Goal: Task Accomplishment & Management: Manage account settings

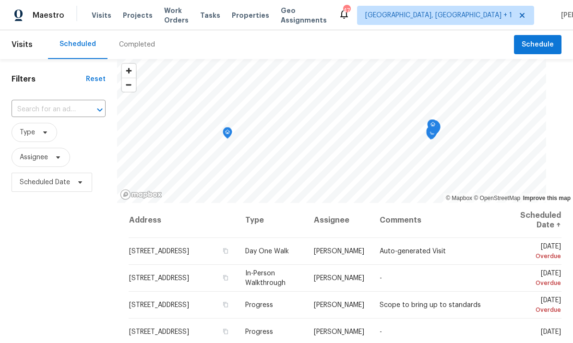
click at [98, 18] on span "Visits" at bounding box center [102, 16] width 20 height 10
click at [138, 43] on div "Completed" at bounding box center [137, 45] width 36 height 10
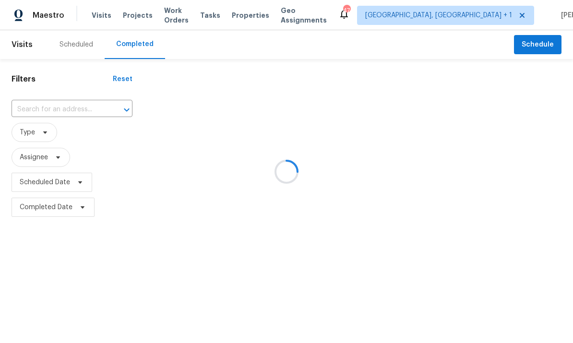
click at [71, 110] on div at bounding box center [286, 171] width 573 height 343
click at [61, 108] on input "text" at bounding box center [59, 109] width 94 height 15
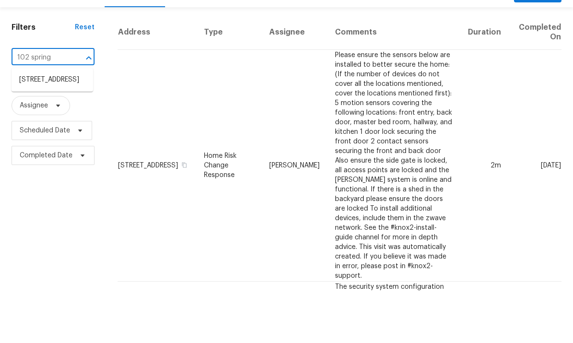
type input "102 spring"
click at [63, 124] on li "102 Spring Dove Ln, Apex, NC 27539" at bounding box center [53, 132] width 82 height 16
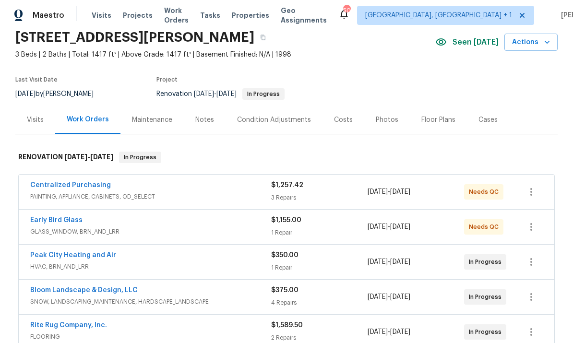
scroll to position [41, 0]
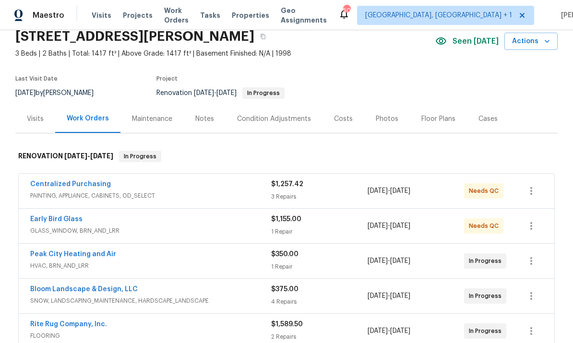
click at [89, 186] on link "Centralized Purchasing" at bounding box center [70, 184] width 81 height 7
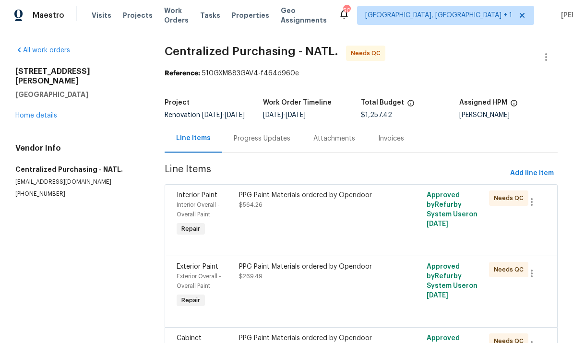
click at [307, 200] on div "PPG Paint Materials ordered by Opendoor" at bounding box center [314, 195] width 150 height 10
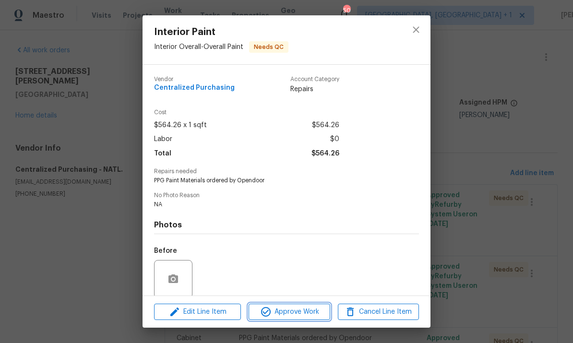
click at [295, 311] on span "Approve Work" at bounding box center [288, 312] width 75 height 12
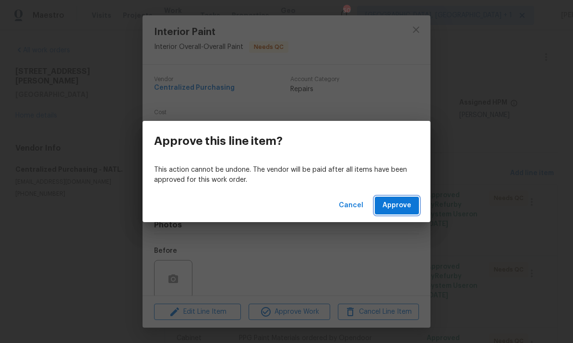
click at [402, 210] on span "Approve" at bounding box center [396, 206] width 29 height 12
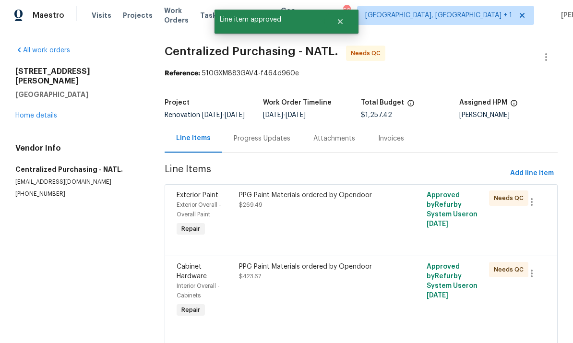
click at [305, 200] on div "PPG Paint Materials ordered by Opendoor" at bounding box center [314, 195] width 150 height 10
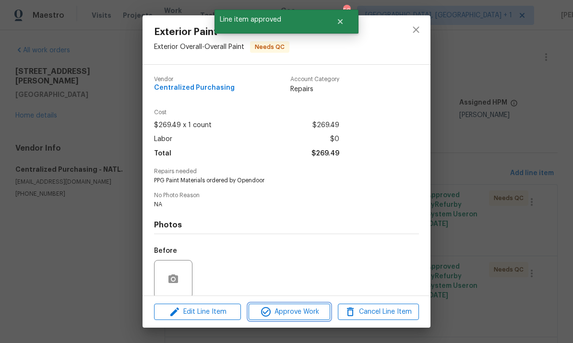
click at [295, 316] on span "Approve Work" at bounding box center [288, 312] width 75 height 12
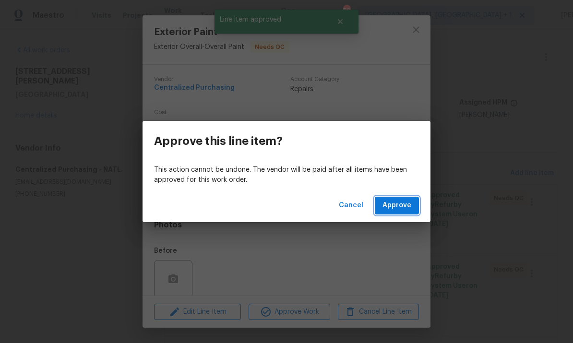
click at [401, 209] on span "Approve" at bounding box center [396, 206] width 29 height 12
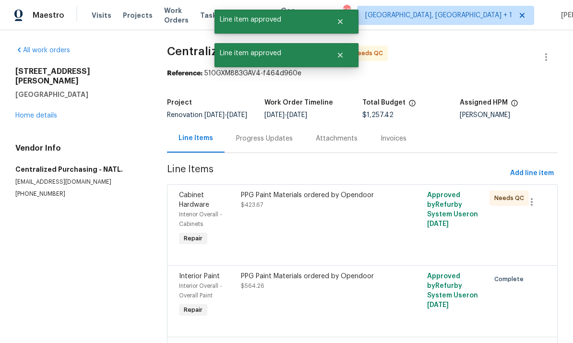
click at [305, 220] on div "PPG Paint Materials ordered by Opendoor $423.67" at bounding box center [315, 219] width 155 height 63
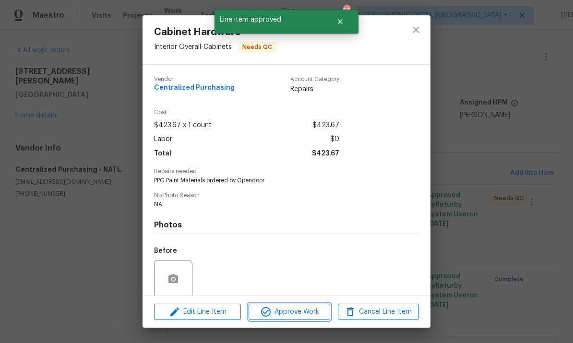
click at [302, 311] on span "Approve Work" at bounding box center [288, 312] width 75 height 12
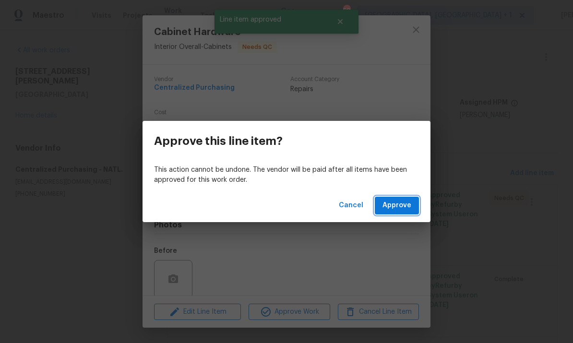
click at [398, 211] on span "Approve" at bounding box center [396, 206] width 29 height 12
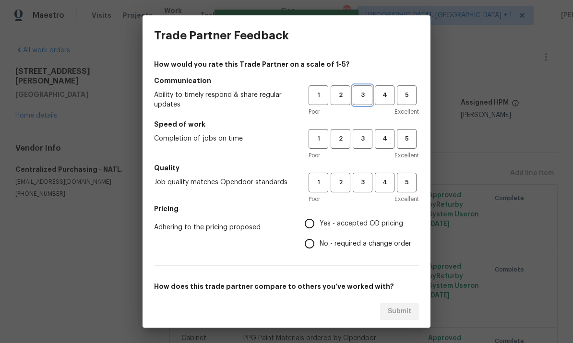
click at [361, 93] on span "3" at bounding box center [363, 95] width 18 height 11
click at [365, 140] on span "3" at bounding box center [363, 138] width 18 height 11
click at [368, 177] on span "3" at bounding box center [363, 182] width 18 height 11
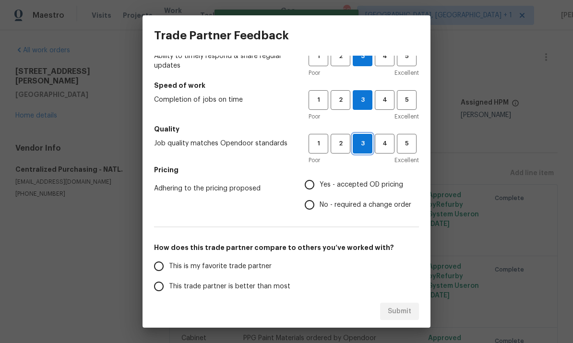
scroll to position [89, 0]
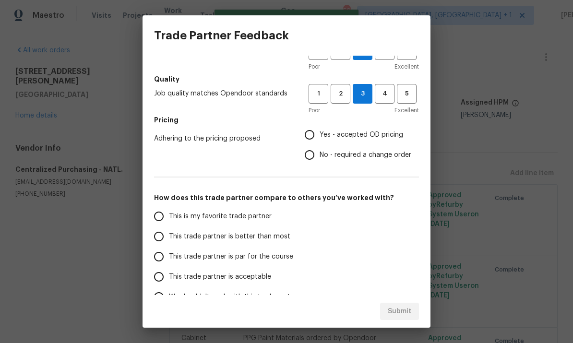
click at [314, 137] on input "Yes - accepted OD pricing" at bounding box center [309, 135] width 20 height 20
radio input "true"
click at [159, 263] on input "This trade partner is par for the course" at bounding box center [159, 257] width 20 height 20
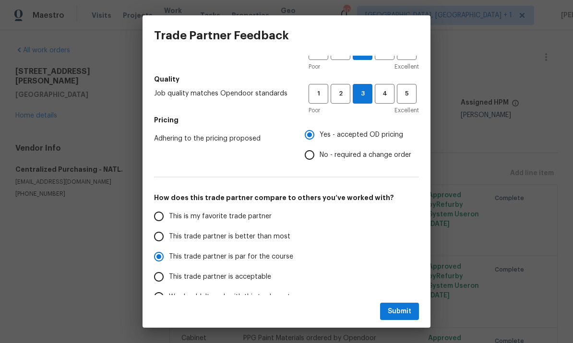
click at [398, 314] on span "Submit" at bounding box center [400, 312] width 24 height 12
radio input "true"
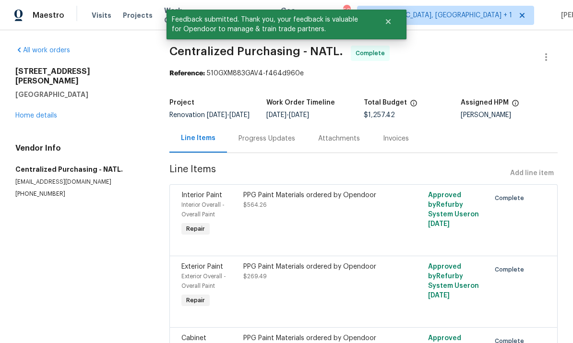
click at [42, 112] on link "Home details" at bounding box center [36, 115] width 42 height 7
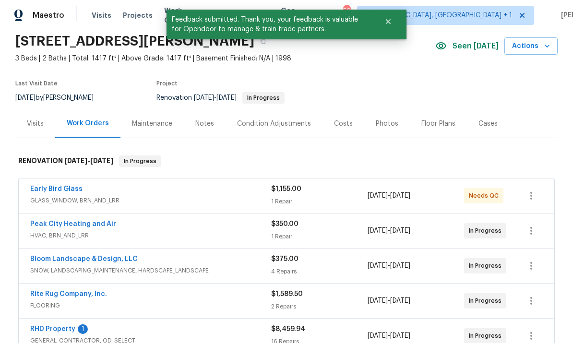
scroll to position [36, 0]
click at [70, 191] on link "Early Bird Glass" at bounding box center [56, 188] width 52 height 7
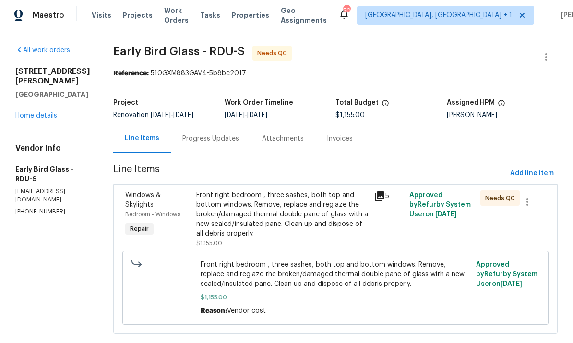
click at [47, 119] on link "Home details" at bounding box center [36, 115] width 42 height 7
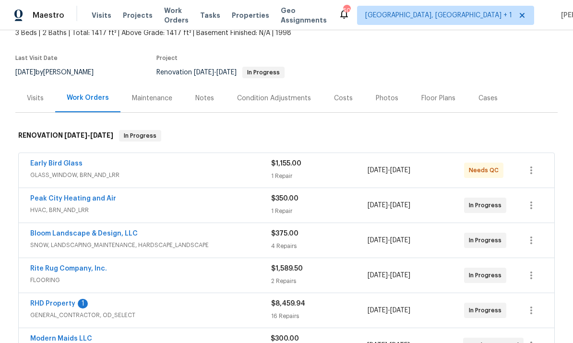
scroll to position [62, 0]
click at [93, 199] on link "Peak City Heating and Air" at bounding box center [73, 198] width 86 height 7
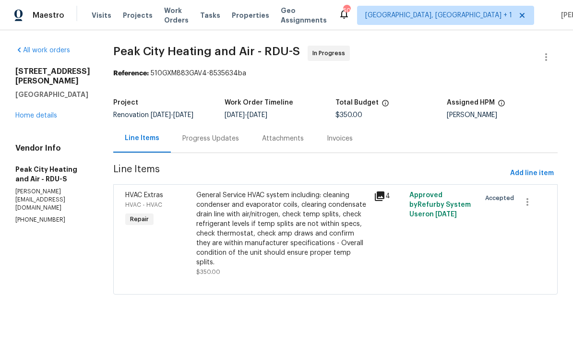
click at [221, 135] on div "Progress Updates" at bounding box center [210, 139] width 57 height 10
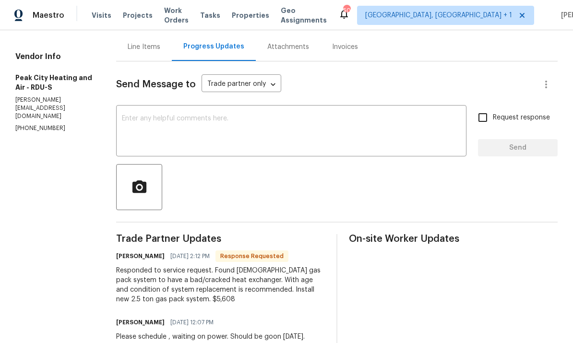
scroll to position [91, 0]
click at [152, 127] on textarea at bounding box center [291, 133] width 339 height 34
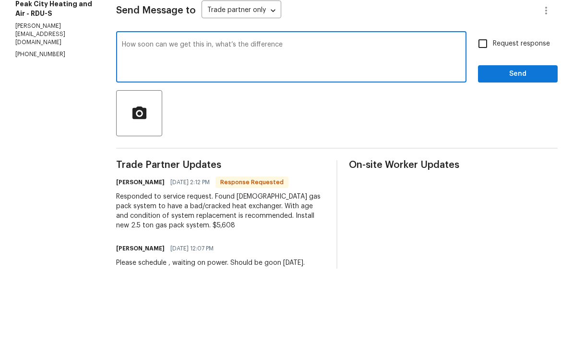
scroll to position [36, 0]
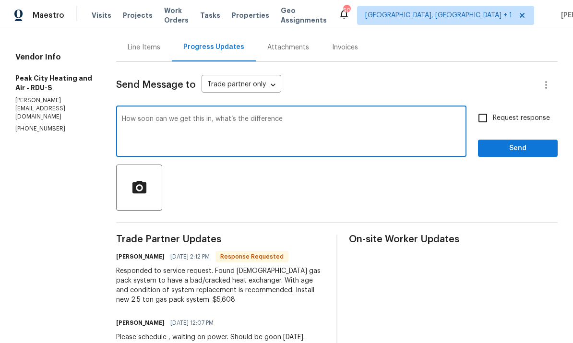
click at [305, 116] on textarea "How soon can we get this in, what’s the difference" at bounding box center [291, 133] width 339 height 34
type textarea "How soon can we get this in, what’s the difference for repairs?"
click at [486, 108] on input "Request response" at bounding box center [482, 118] width 20 height 20
checkbox input "true"
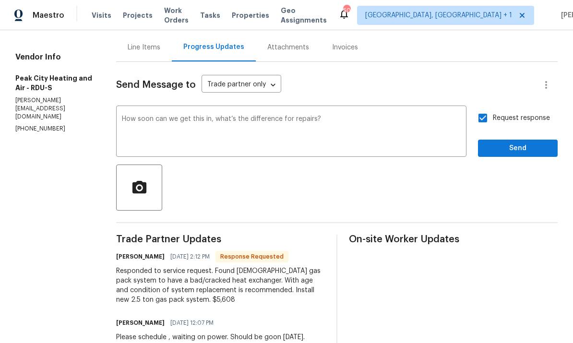
click at [528, 140] on button "Send" at bounding box center [518, 149] width 80 height 18
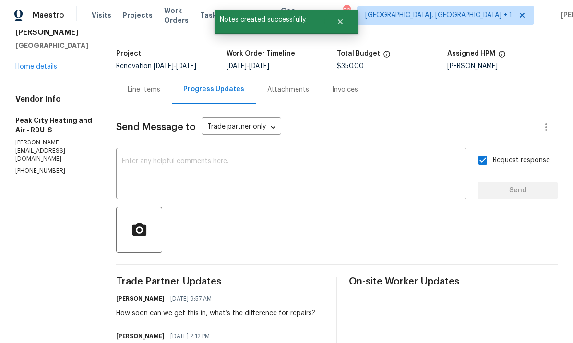
scroll to position [17, 0]
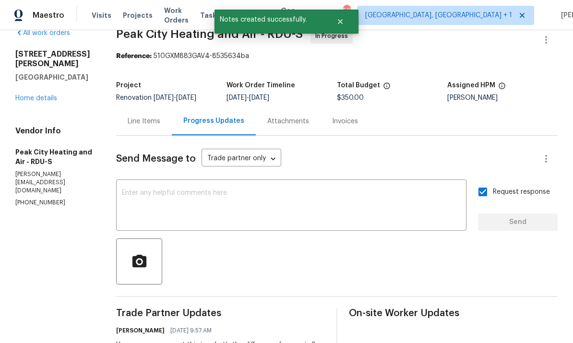
click at [48, 95] on link "Home details" at bounding box center [36, 98] width 42 height 7
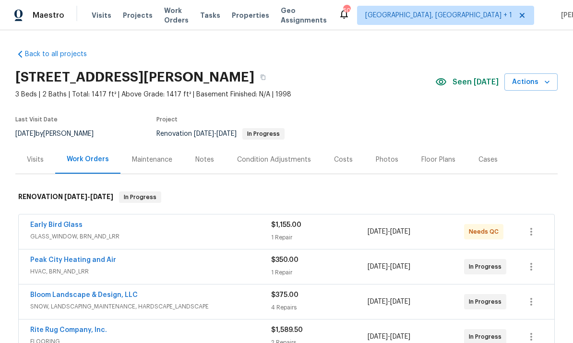
click at [270, 155] on div "Condition Adjustments" at bounding box center [274, 160] width 74 height 10
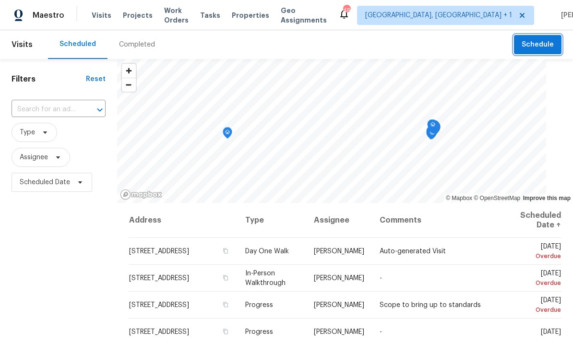
click at [541, 44] on span "Schedule" at bounding box center [537, 45] width 32 height 12
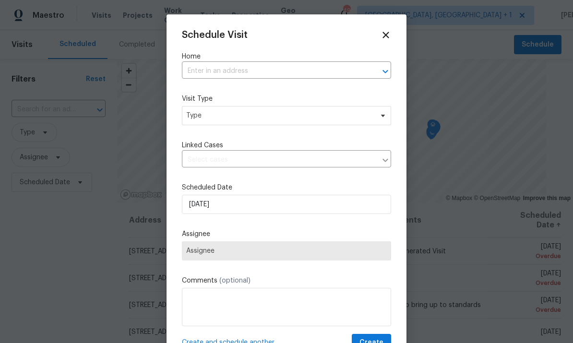
click at [220, 73] on input "text" at bounding box center [273, 71] width 182 height 15
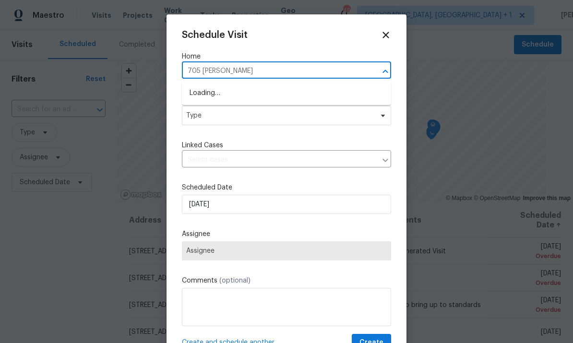
type input "705 [PERSON_NAME]"
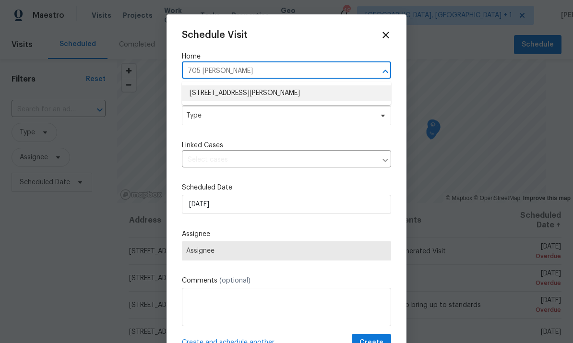
click at [286, 99] on li "[STREET_ADDRESS][PERSON_NAME]" at bounding box center [286, 93] width 209 height 16
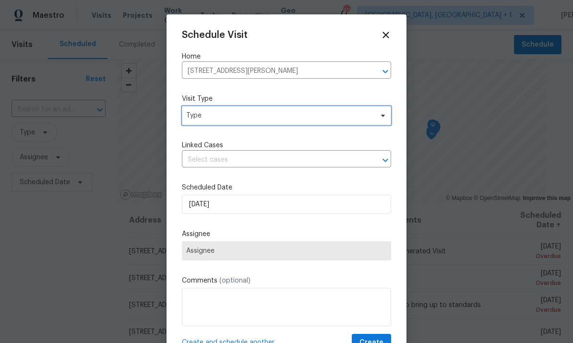
click at [382, 118] on icon at bounding box center [383, 116] width 8 height 8
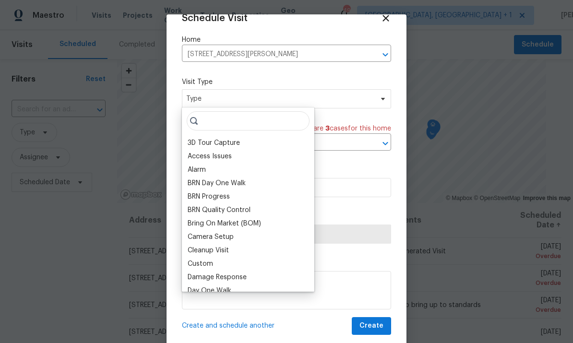
click at [214, 259] on div "Custom" at bounding box center [248, 263] width 127 height 13
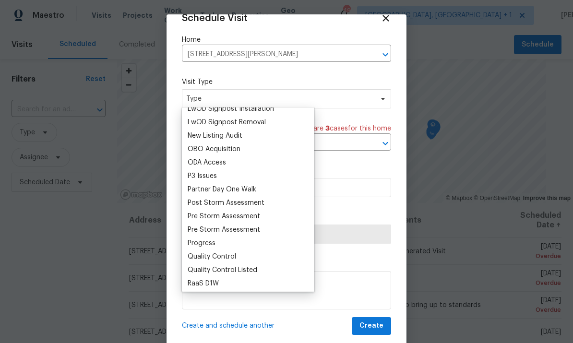
scroll to position [525, 0]
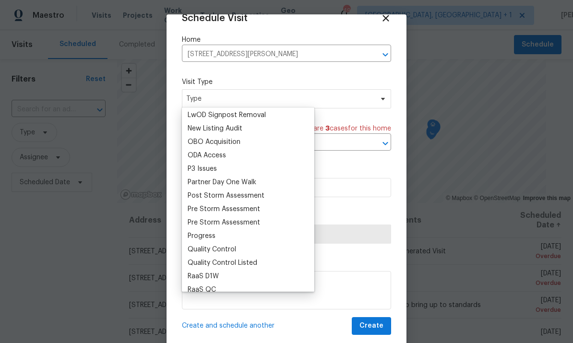
click at [207, 239] on div "Progress" at bounding box center [202, 236] width 28 height 10
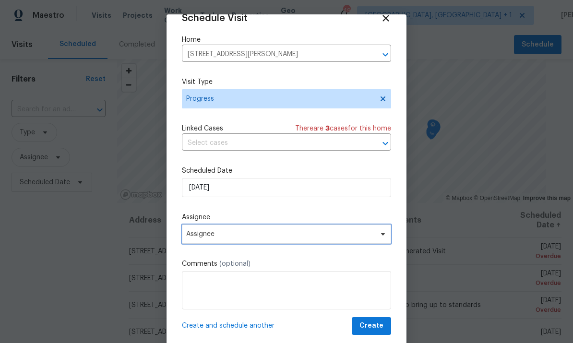
click at [375, 240] on span "Assignee" at bounding box center [286, 233] width 209 height 19
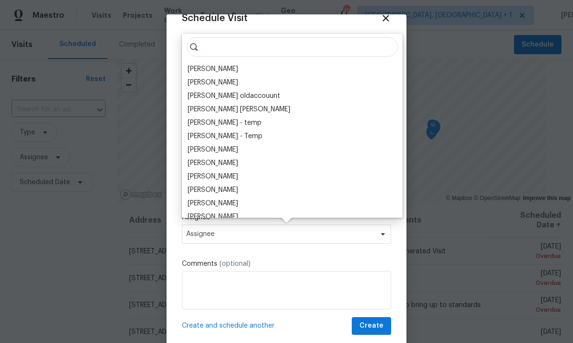
click at [210, 68] on div "[PERSON_NAME]" at bounding box center [213, 69] width 50 height 10
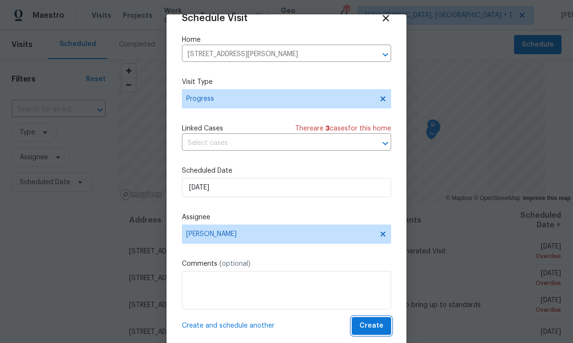
click at [373, 326] on span "Create" at bounding box center [371, 326] width 24 height 12
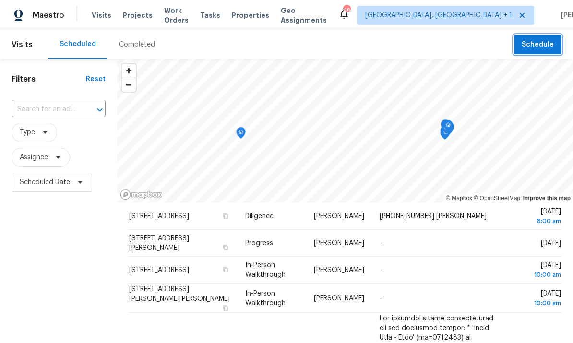
scroll to position [143, 0]
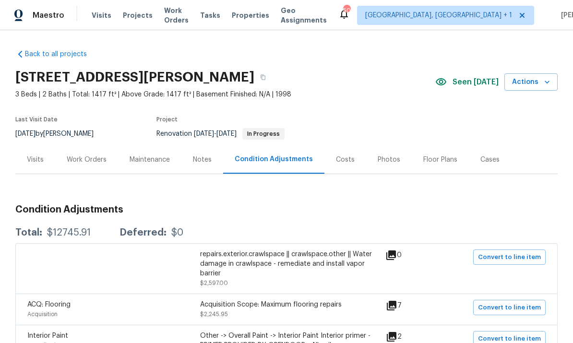
click at [90, 155] on div "Work Orders" at bounding box center [87, 160] width 40 height 10
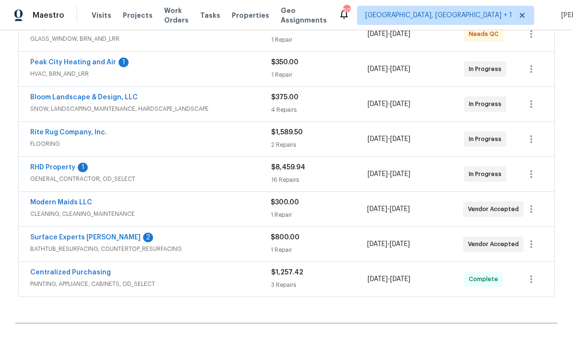
scroll to position [198, 0]
click at [88, 238] on link "Surface Experts [PERSON_NAME]" at bounding box center [85, 237] width 110 height 7
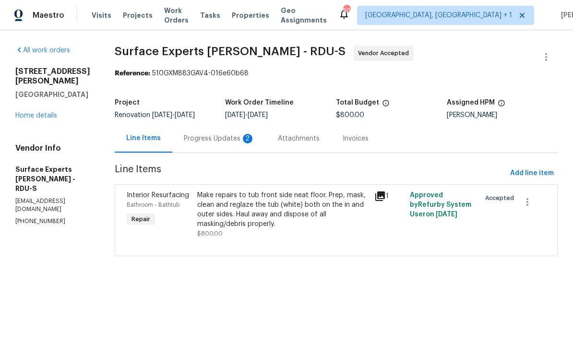
click at [226, 145] on div "Progress Updates 2" at bounding box center [219, 138] width 94 height 28
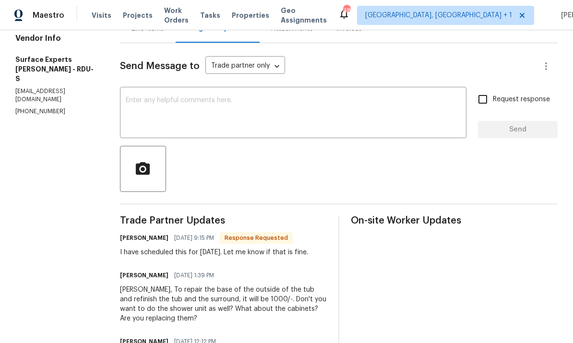
scroll to position [109, 0]
click at [182, 97] on textarea at bounding box center [293, 114] width 335 height 34
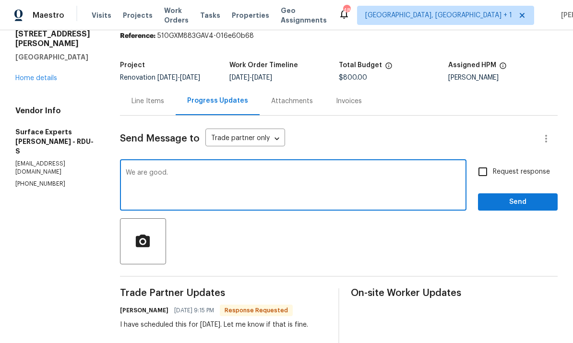
scroll to position [37, 0]
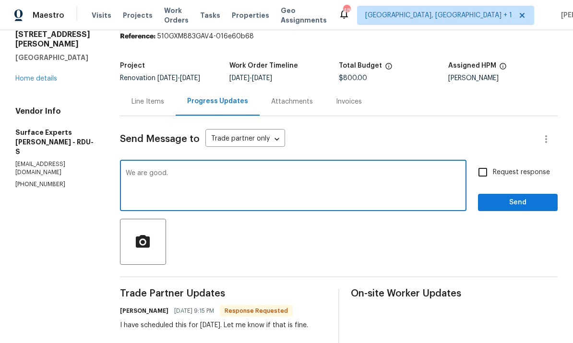
click at [194, 170] on textarea "We are good." at bounding box center [293, 187] width 335 height 34
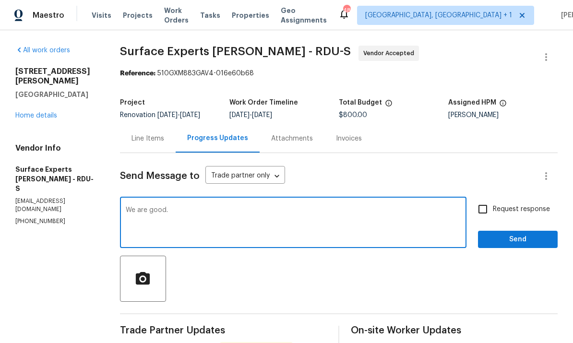
scroll to position [0, 0]
click at [189, 207] on textarea "We are good." at bounding box center [293, 224] width 335 height 34
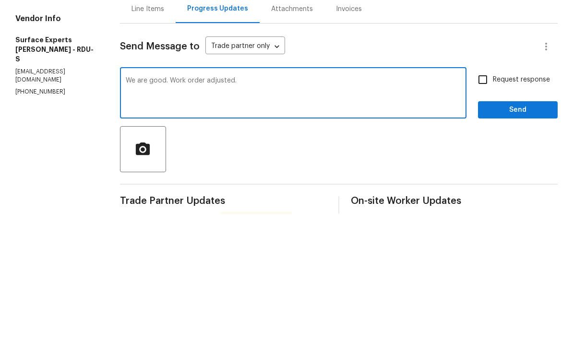
type textarea "We are good. Work order adjusted."
click at [484, 199] on input "Request response" at bounding box center [482, 209] width 20 height 20
checkbox input "true"
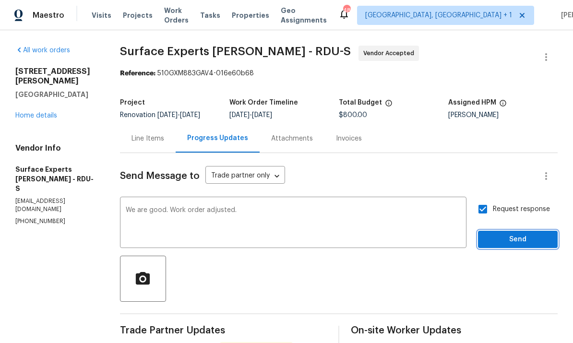
click at [517, 234] on span "Send" at bounding box center [517, 240] width 64 height 12
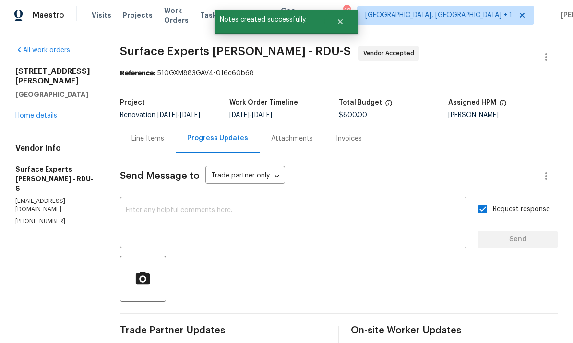
click at [151, 134] on div "Line Items" at bounding box center [147, 139] width 33 height 10
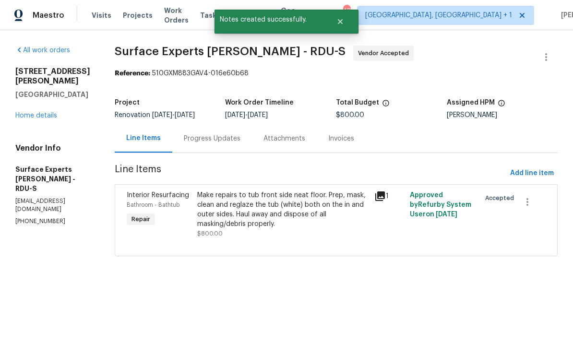
click at [251, 226] on div "Make repairs to tub front side neat floor. Prep, mask, clean and reglaze the tu…" at bounding box center [282, 209] width 171 height 38
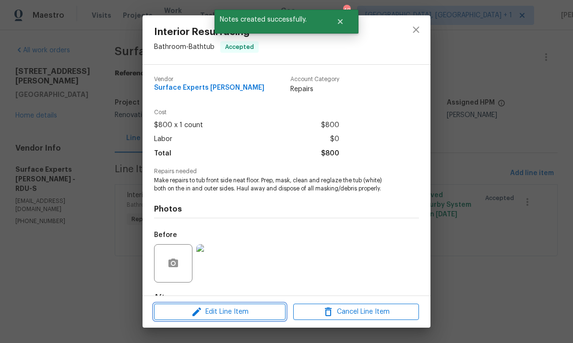
click at [236, 312] on span "Edit Line Item" at bounding box center [220, 312] width 126 height 12
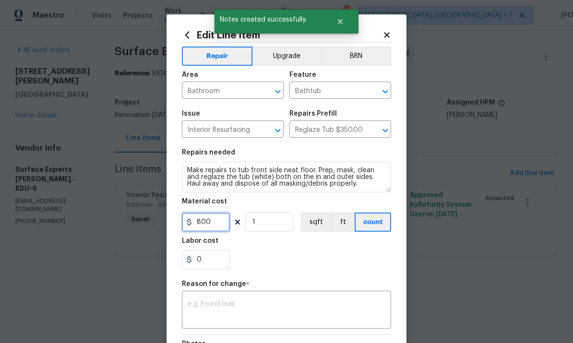
click at [225, 222] on input "800" at bounding box center [206, 221] width 48 height 19
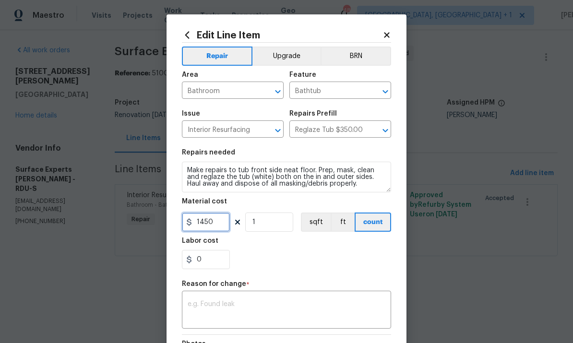
type input "1450"
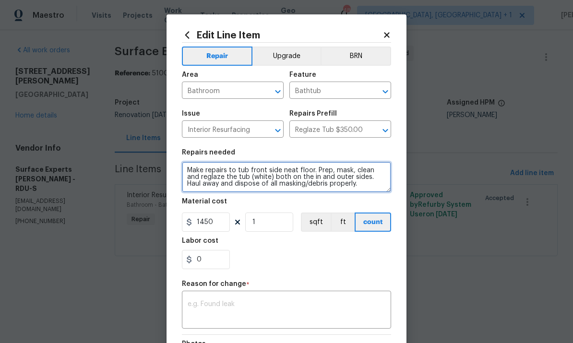
click at [359, 186] on textarea "Make repairs to tub front side neat floor. Prep, mask, clean and reglaze the tu…" at bounding box center [286, 177] width 209 height 31
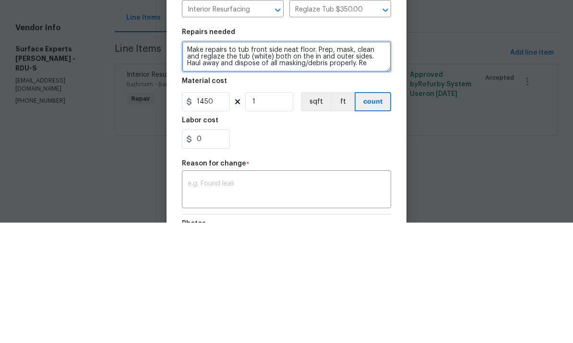
click at [312, 162] on textarea "Make repairs to tub front side neat floor. Prep, mask, clean and reglaze the tu…" at bounding box center [286, 177] width 209 height 31
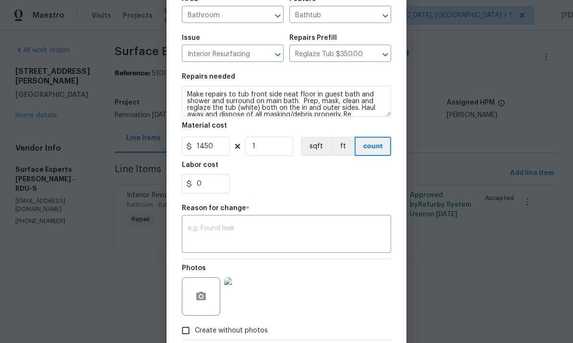
scroll to position [82, 0]
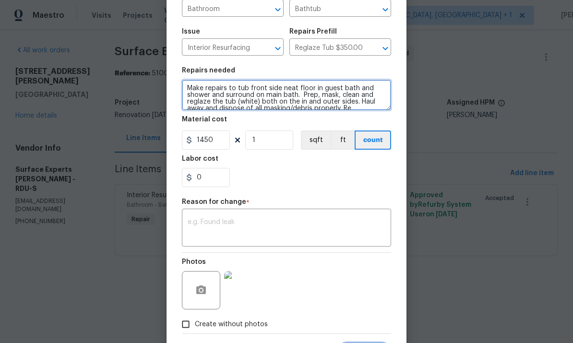
type textarea "Make repairs to tub front side neat floor in guest bath and shower and surround…"
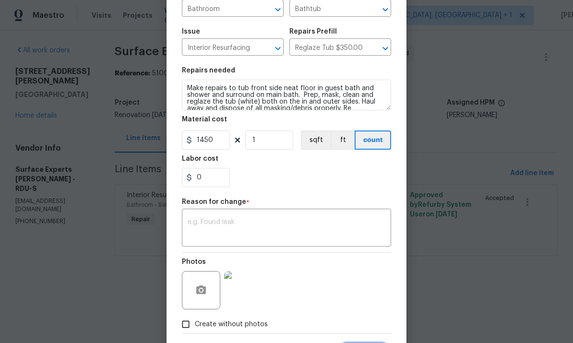
click at [231, 226] on textarea at bounding box center [287, 229] width 198 height 20
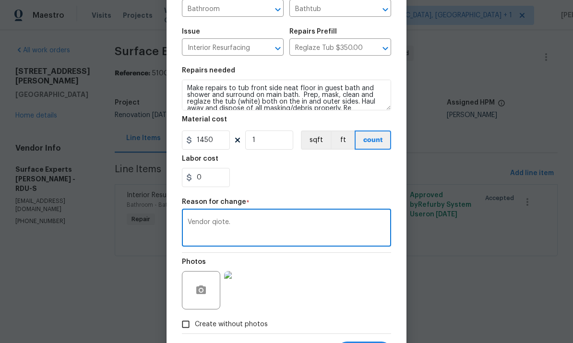
click at [244, 232] on textarea "Vendor qiote." at bounding box center [287, 229] width 198 height 20
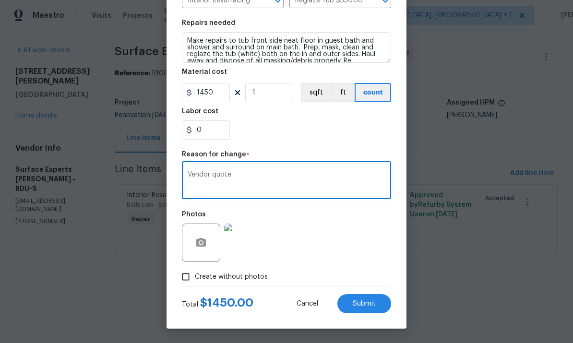
scroll to position [131, 0]
type textarea "Vendor quote."
click at [198, 236] on button "button" at bounding box center [200, 242] width 23 height 23
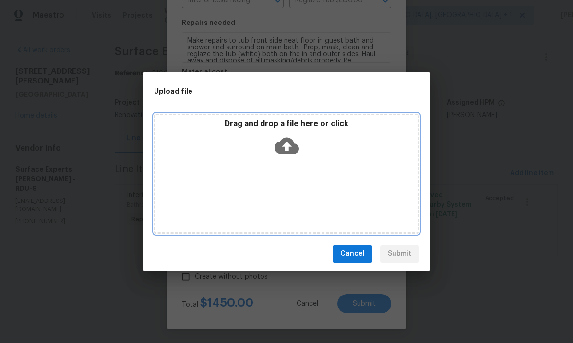
click at [290, 145] on icon at bounding box center [286, 145] width 24 height 24
click at [280, 149] on icon at bounding box center [286, 145] width 24 height 16
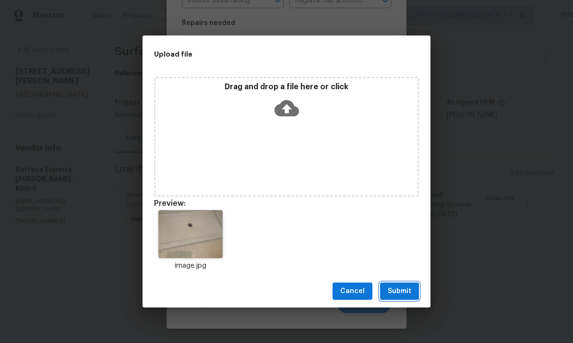
click at [406, 288] on span "Submit" at bounding box center [400, 291] width 24 height 12
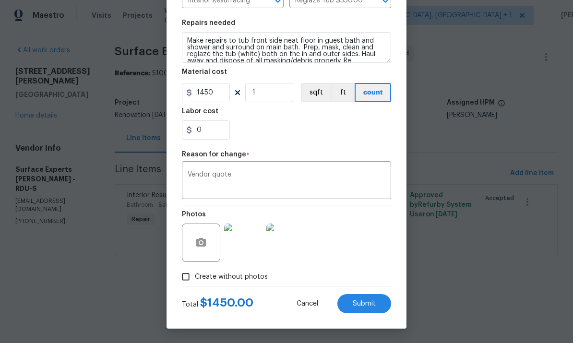
click at [361, 298] on button "Submit" at bounding box center [364, 303] width 54 height 19
type textarea "Make repairs to tub front side neat floor. Prep, mask, clean and reglaze the tu…"
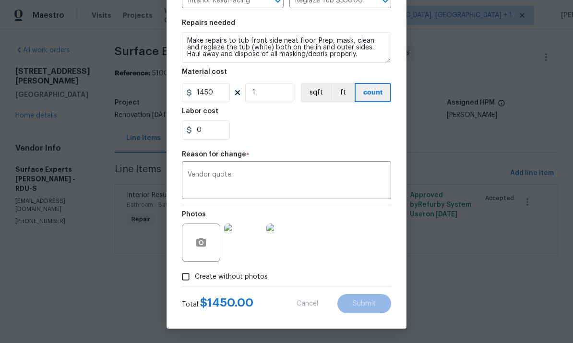
type input "800"
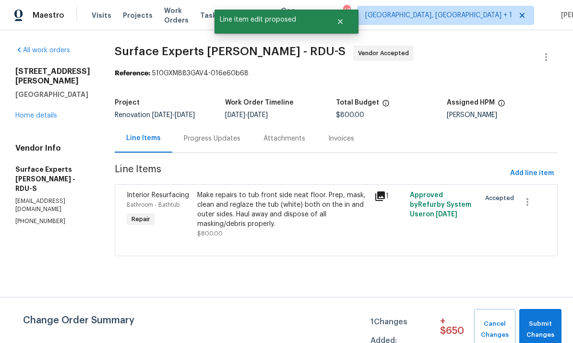
scroll to position [0, 0]
click at [537, 328] on span "Submit Changes" at bounding box center [540, 330] width 33 height 22
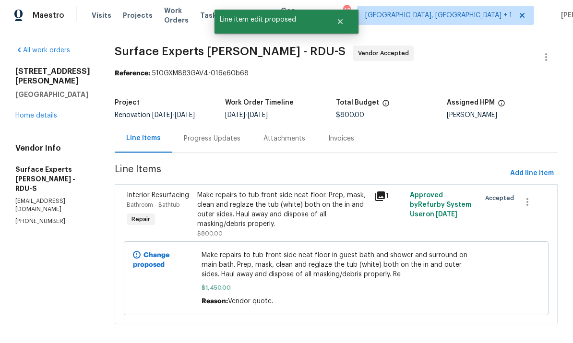
click at [39, 107] on div "[STREET_ADDRESS][PERSON_NAME] Home details" at bounding box center [53, 94] width 76 height 54
click at [44, 112] on link "Home details" at bounding box center [36, 115] width 42 height 7
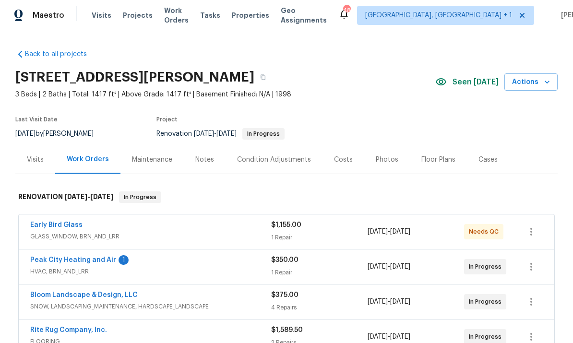
click at [68, 224] on link "Early Bird Glass" at bounding box center [56, 225] width 52 height 7
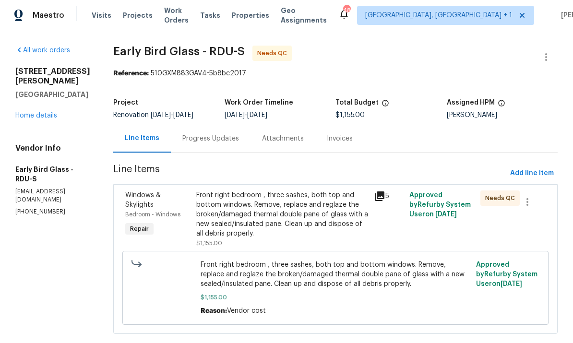
click at [5, 316] on div "All work orders [STREET_ADDRESS][PERSON_NAME] Home details Vendor Info Early Bi…" at bounding box center [286, 195] width 573 height 330
click at [382, 190] on icon at bounding box center [380, 196] width 12 height 12
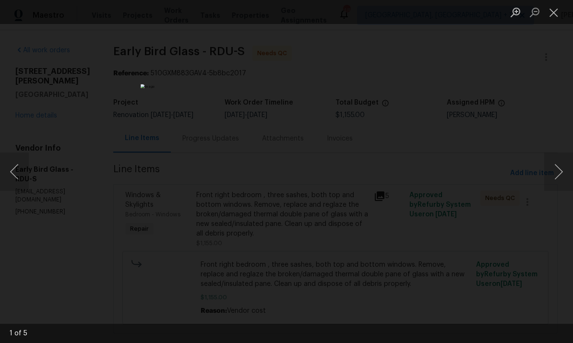
click at [555, 170] on button "Next image" at bounding box center [558, 172] width 29 height 38
click at [554, 172] on button "Next image" at bounding box center [558, 172] width 29 height 38
click at [553, 170] on button "Next image" at bounding box center [558, 172] width 29 height 38
click at [552, 172] on button "Next image" at bounding box center [558, 172] width 29 height 38
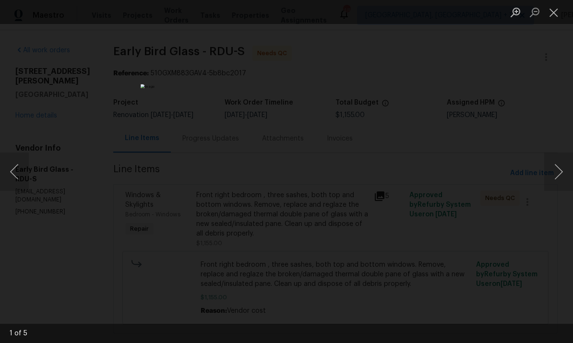
click at [552, 175] on button "Next image" at bounding box center [558, 172] width 29 height 38
click at [564, 241] on div "Lightbox" at bounding box center [286, 171] width 573 height 343
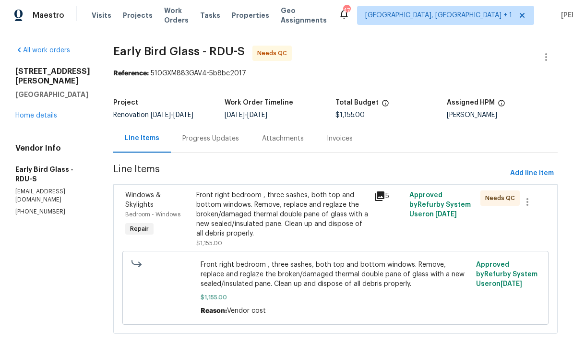
click at [45, 119] on link "Home details" at bounding box center [36, 115] width 42 height 7
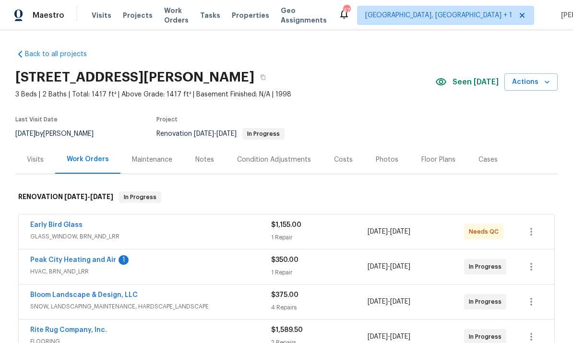
click at [73, 223] on link "Early Bird Glass" at bounding box center [56, 225] width 52 height 7
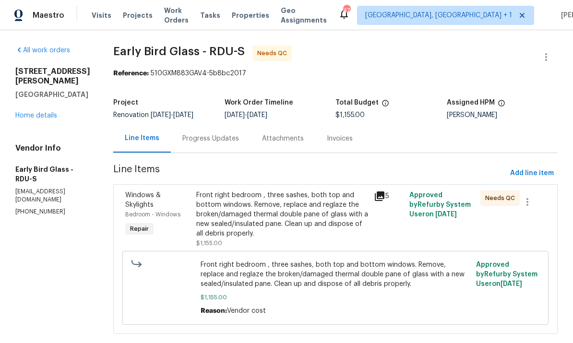
click at [207, 138] on div "Progress Updates" at bounding box center [210, 139] width 57 height 10
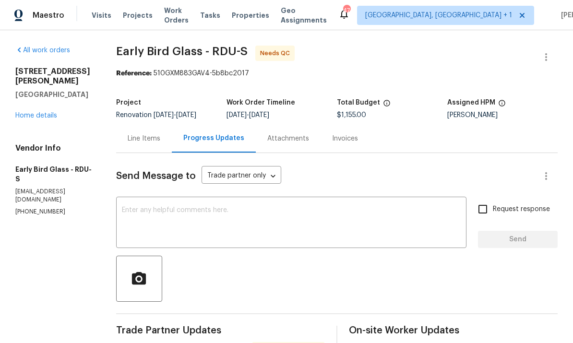
click at [242, 223] on textarea at bounding box center [291, 224] width 339 height 34
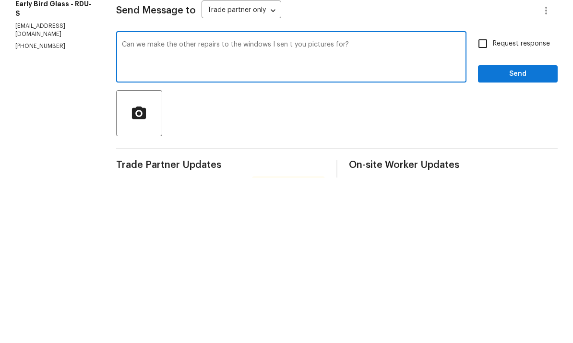
type textarea "Can we make the other repairs to the windows I sen t you pictures for?"
click at [484, 199] on input "Request response" at bounding box center [482, 209] width 20 height 20
checkbox input "true"
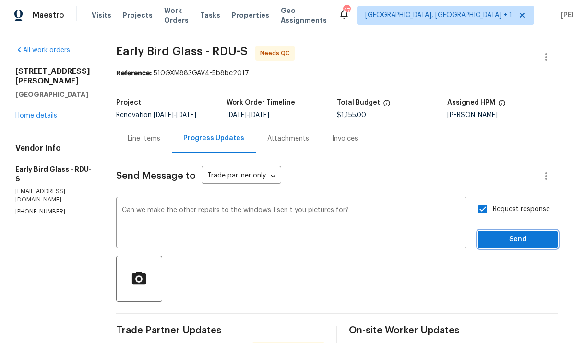
click at [528, 234] on span "Send" at bounding box center [517, 240] width 64 height 12
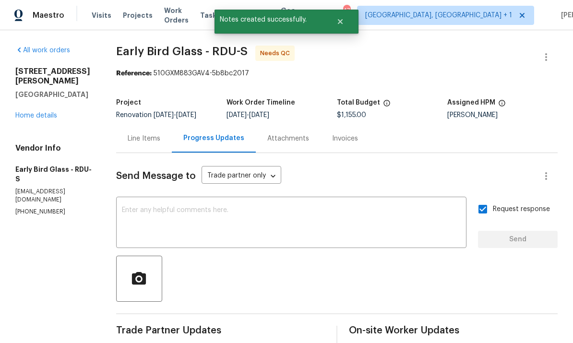
click at [47, 112] on link "Home details" at bounding box center [36, 115] width 42 height 7
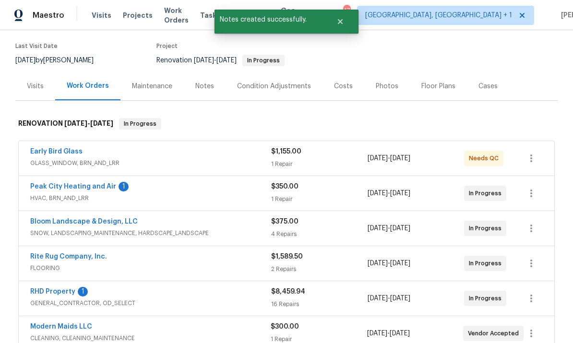
scroll to position [75, 0]
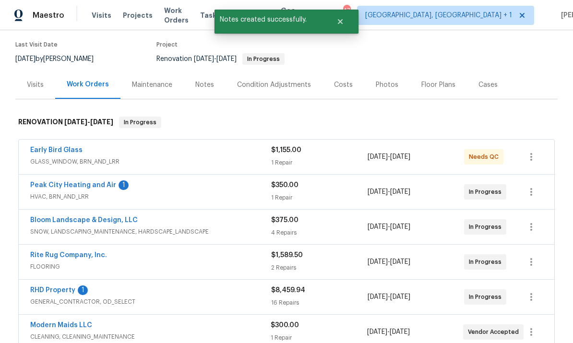
click at [96, 182] on link "Peak City Heating and Air" at bounding box center [73, 185] width 86 height 7
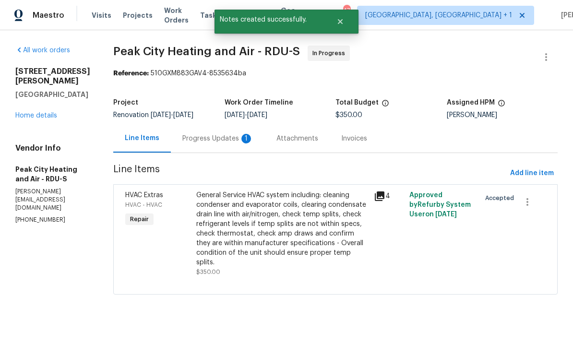
click at [217, 134] on div "Progress Updates 1" at bounding box center [217, 139] width 71 height 10
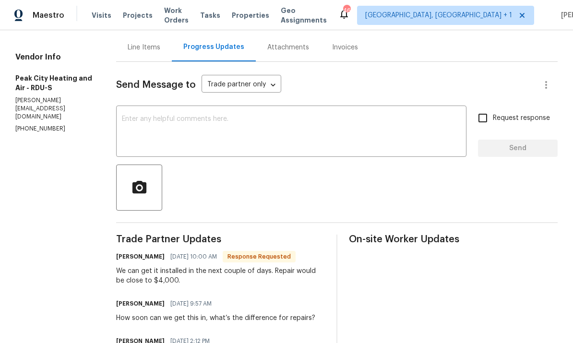
scroll to position [94, 0]
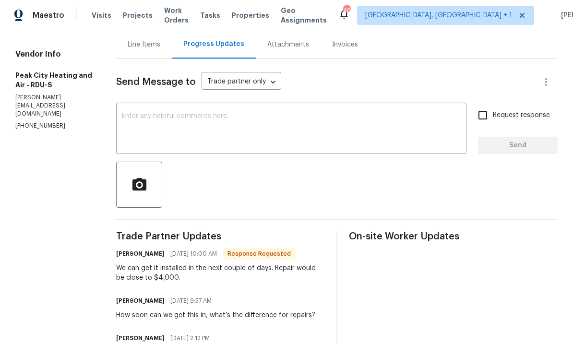
click at [173, 123] on textarea at bounding box center [291, 130] width 339 height 34
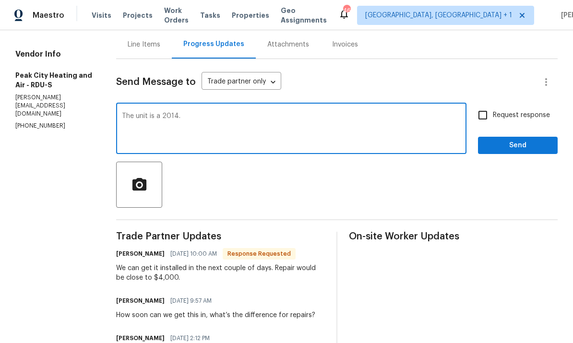
click at [195, 119] on textarea "The unit is a 2014." at bounding box center [291, 130] width 339 height 34
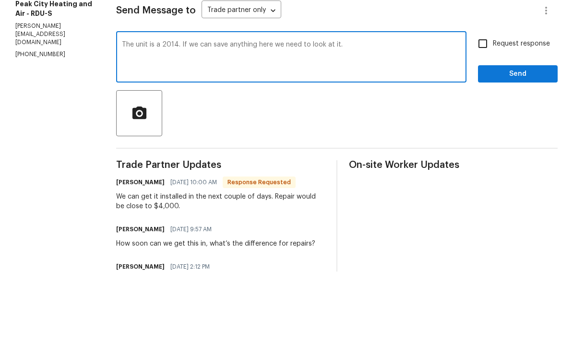
scroll to position [36, 0]
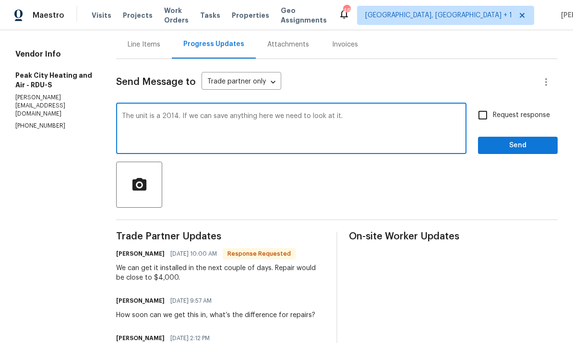
click at [365, 113] on textarea "The unit is a 2014. If we can save anything here we need to look at it." at bounding box center [291, 130] width 339 height 34
click at [165, 113] on textarea "The unit is a 2014. If we can save anything here we need to look at it. Send yo…" at bounding box center [291, 130] width 339 height 34
type textarea "The unit is a 2014. If we can save anything here we need to look at it. Send yo…"
click at [493, 105] on input "Request response" at bounding box center [482, 115] width 20 height 20
checkbox input "true"
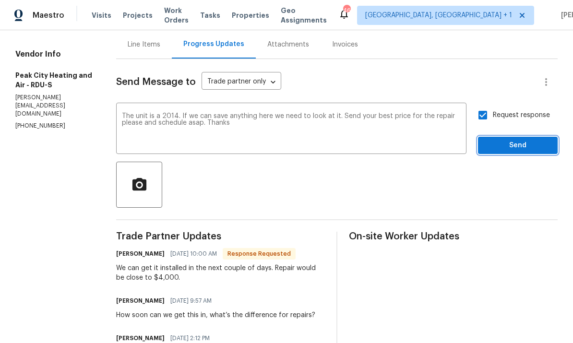
click at [521, 137] on button "Send" at bounding box center [518, 146] width 80 height 18
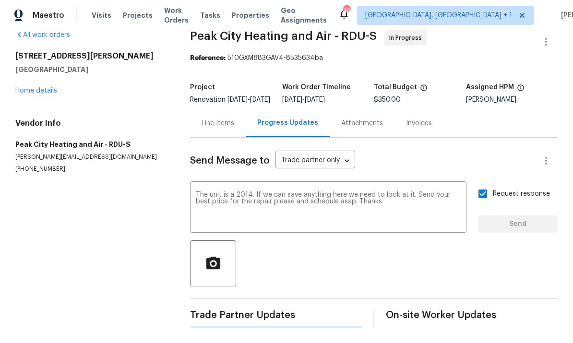
scroll to position [0, 0]
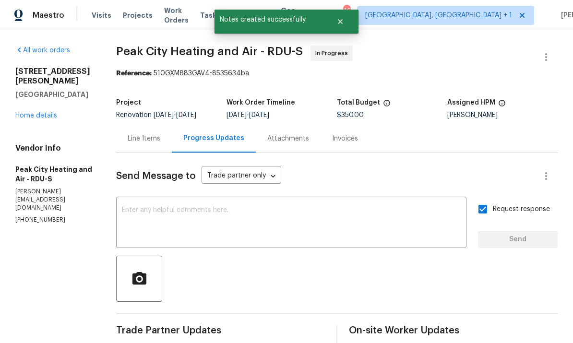
click at [42, 112] on link "Home details" at bounding box center [36, 115] width 42 height 7
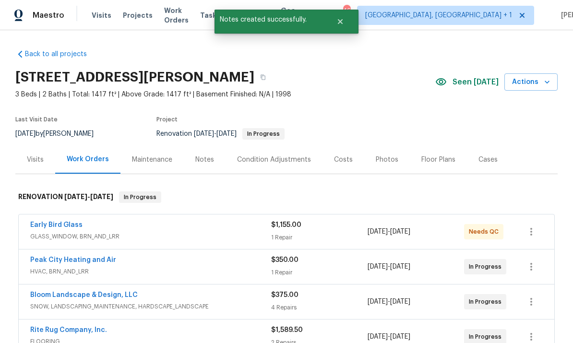
click at [202, 155] on div "Notes" at bounding box center [204, 160] width 19 height 10
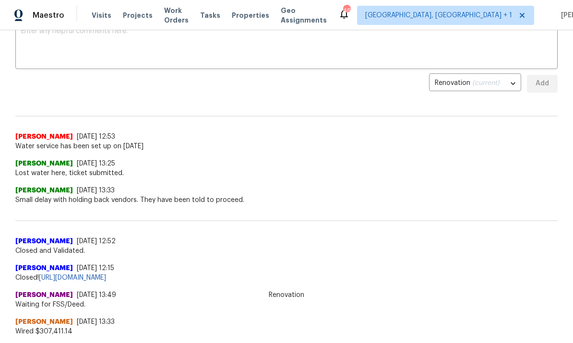
scroll to position [177, 0]
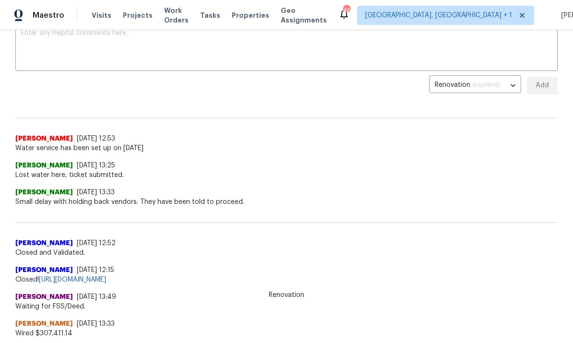
click at [61, 38] on textarea at bounding box center [286, 47] width 531 height 34
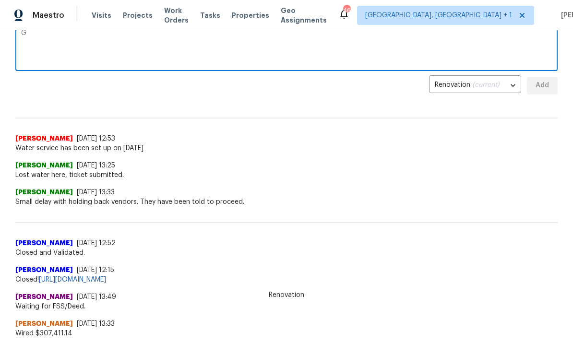
scroll to position [176, 0]
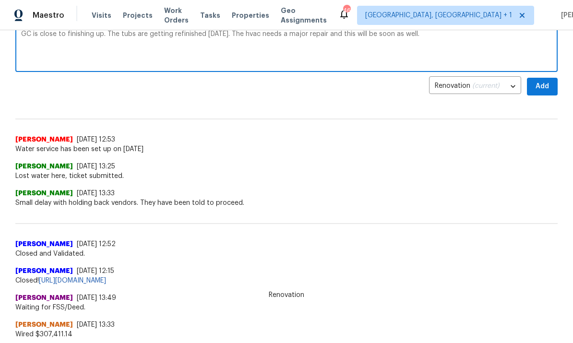
type textarea "GC is close to finishing up. The tubs are getting refinished [DATE]. The hvac n…"
click at [542, 88] on span "Add" at bounding box center [541, 87] width 15 height 12
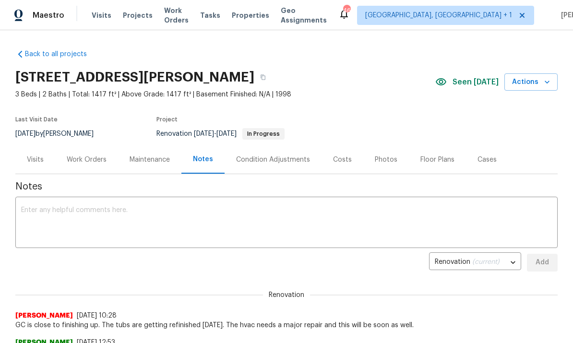
scroll to position [0, 0]
click at [85, 160] on div "Work Orders" at bounding box center [87, 160] width 40 height 10
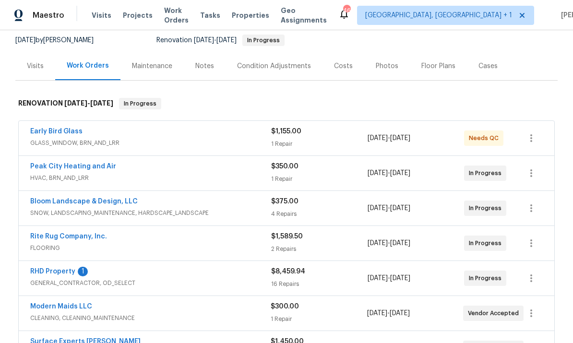
scroll to position [95, 0]
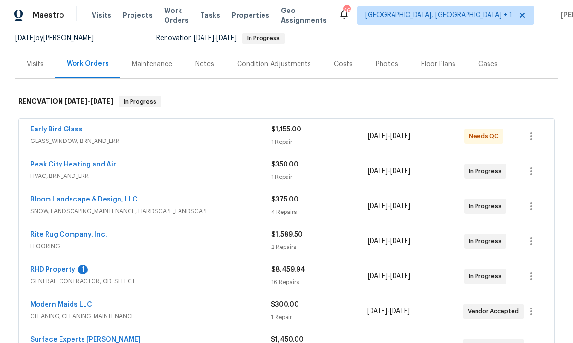
click at [65, 267] on link "RHD Property" at bounding box center [52, 269] width 45 height 7
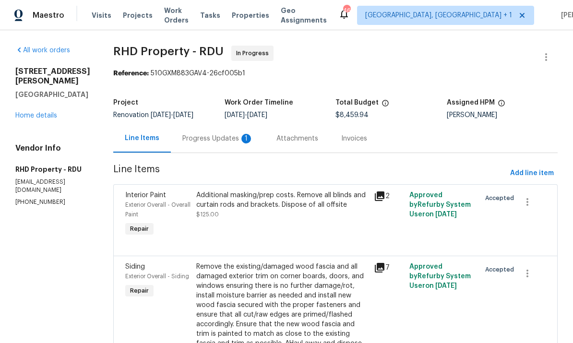
click at [228, 139] on div "Progress Updates 1" at bounding box center [217, 139] width 71 height 10
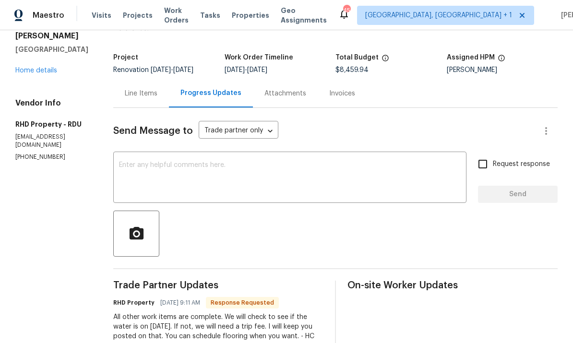
scroll to position [45, 0]
click at [42, 68] on link "Home details" at bounding box center [36, 71] width 42 height 7
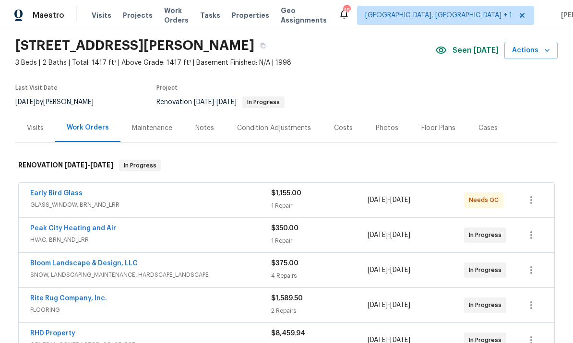
scroll to position [32, 0]
click at [90, 300] on link "Rite Rug Company, Inc." at bounding box center [68, 298] width 77 height 7
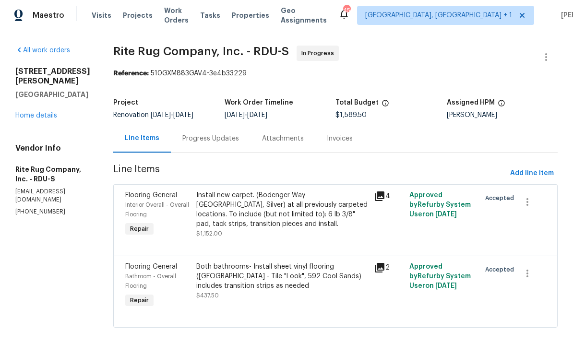
click at [228, 134] on div "Progress Updates" at bounding box center [210, 139] width 57 height 10
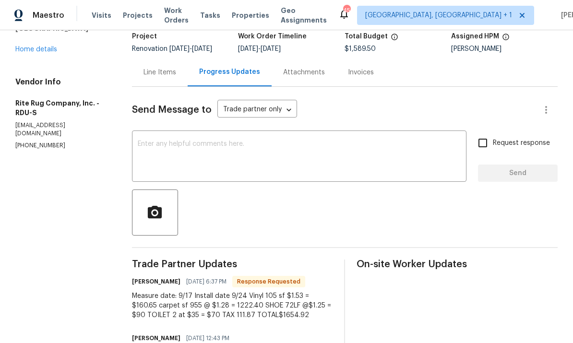
scroll to position [66, 0]
click at [176, 141] on textarea at bounding box center [299, 158] width 323 height 34
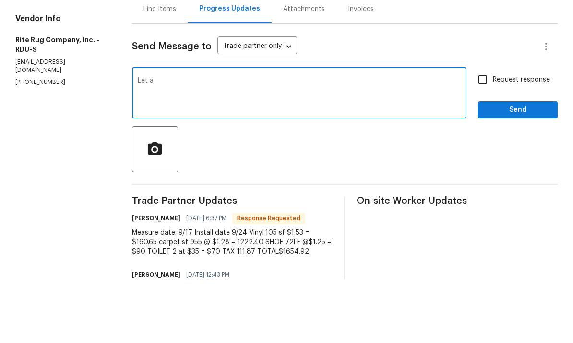
type textarea "Let"
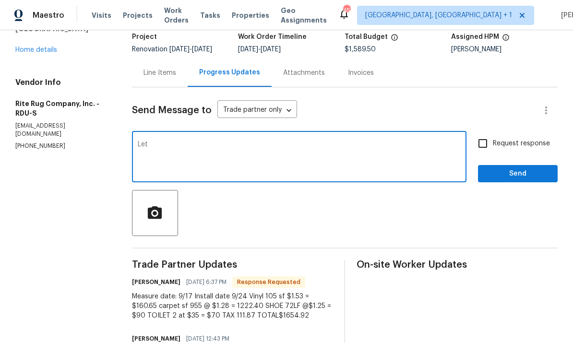
click at [169, 59] on div "Line Items" at bounding box center [160, 73] width 56 height 28
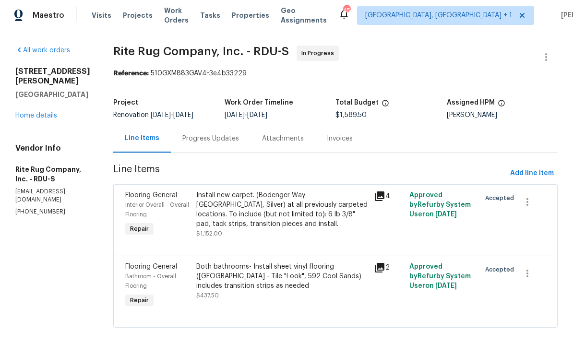
click at [217, 134] on div "Progress Updates" at bounding box center [210, 139] width 57 height 10
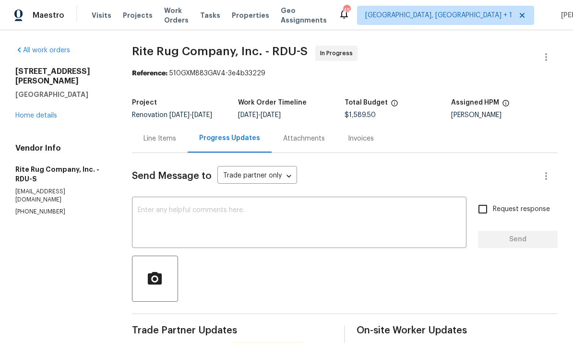
click at [221, 207] on textarea at bounding box center [299, 224] width 323 height 34
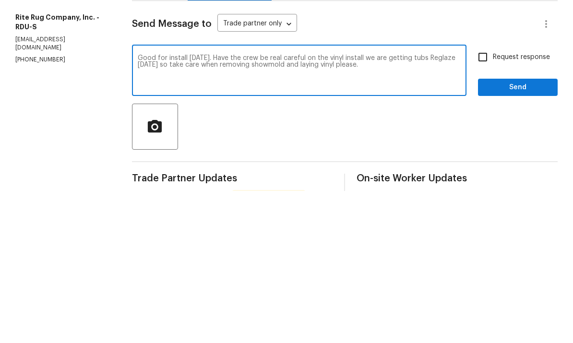
click at [301, 207] on textarea "Good for install [DATE]. Have the crew be real careful on the vinyl install we …" at bounding box center [299, 224] width 323 height 34
click at [314, 207] on textarea "Good for install [DATE]. Have the crew be real careful on the vinyl install we …" at bounding box center [299, 224] width 323 height 34
click at [222, 207] on textarea "Good for install [DATE]. Have the crew be real careful on the vinyl install we …" at bounding box center [299, 224] width 323 height 34
type textarea "Good for install [DATE]. If we need two days please do carpet first. Have the c…"
click at [484, 199] on input "Request response" at bounding box center [482, 209] width 20 height 20
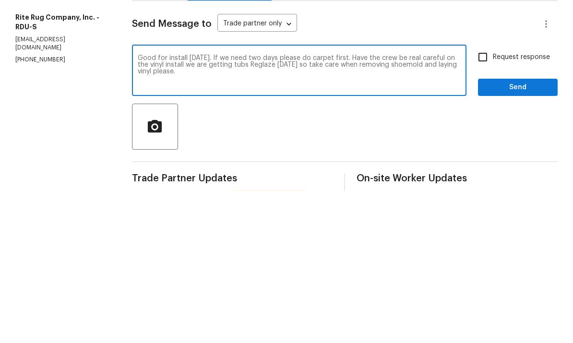
checkbox input "true"
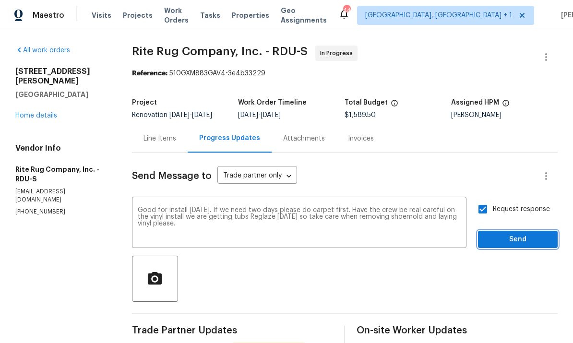
click at [517, 234] on span "Send" at bounding box center [517, 240] width 64 height 12
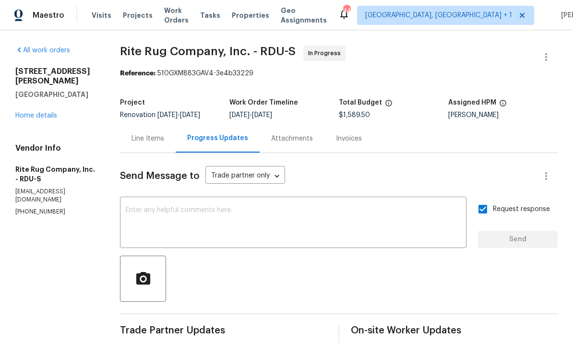
click at [49, 112] on link "Home details" at bounding box center [36, 115] width 42 height 7
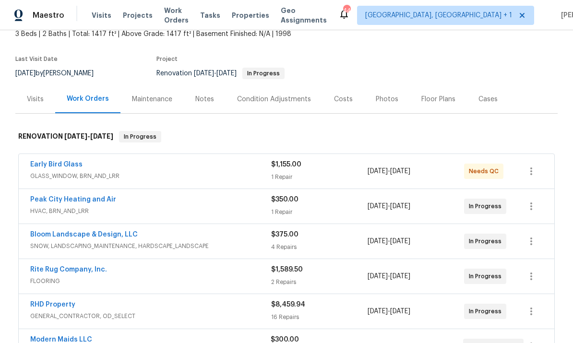
scroll to position [62, 0]
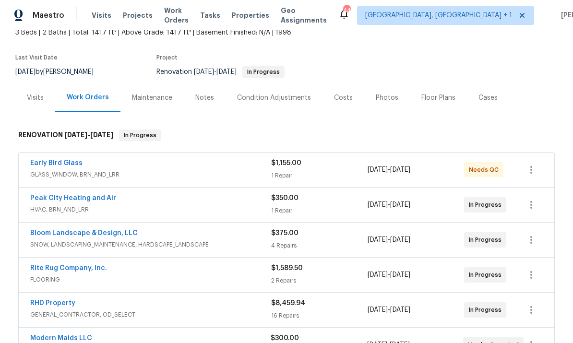
click at [66, 300] on link "RHD Property" at bounding box center [52, 303] width 45 height 7
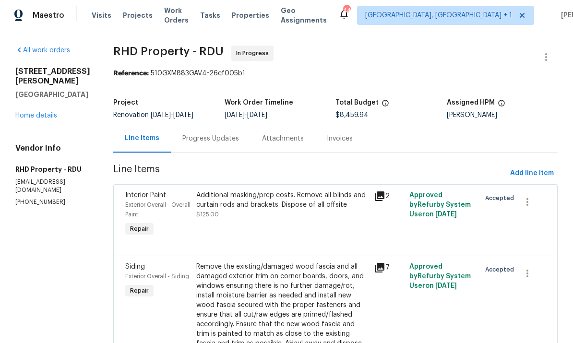
scroll to position [9, 0]
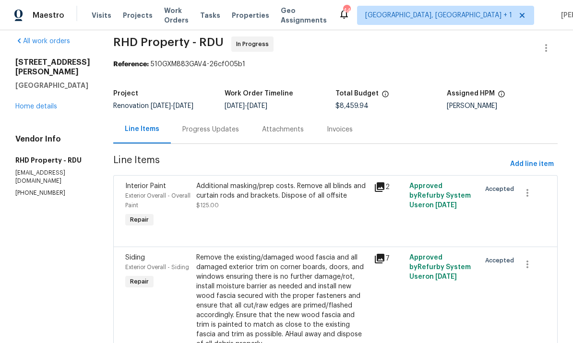
click at [226, 130] on div "Progress Updates" at bounding box center [210, 130] width 57 height 10
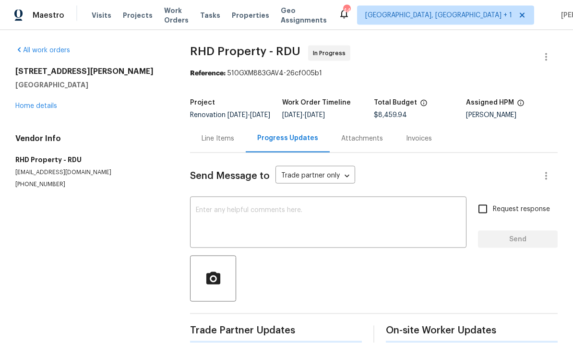
scroll to position [36, 0]
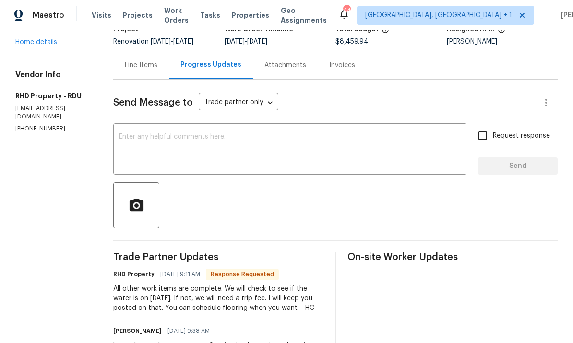
scroll to position [70, 0]
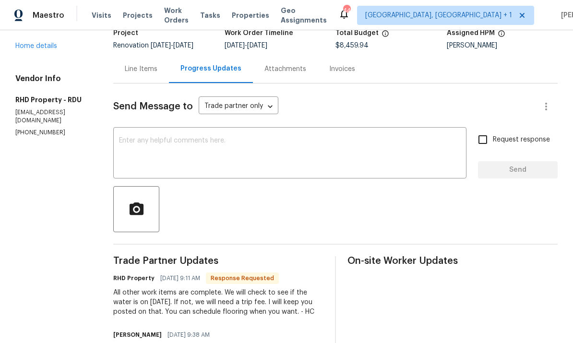
click at [172, 137] on textarea at bounding box center [290, 154] width 342 height 34
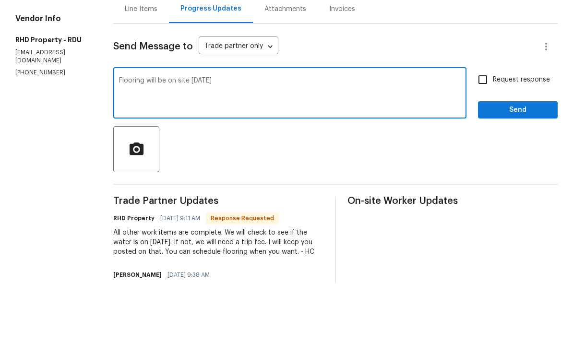
type textarea "Flooring will be on site [DATE]"
click at [484, 130] on input "Request response" at bounding box center [482, 140] width 20 height 20
checkbox input "true"
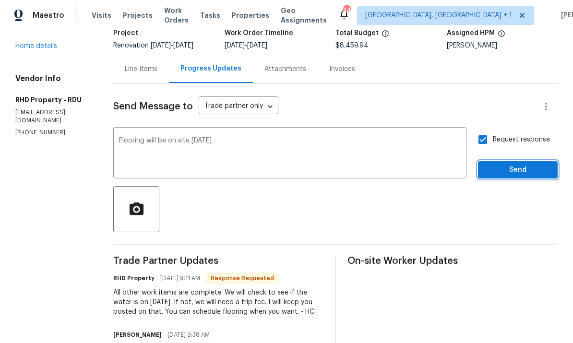
click at [525, 161] on button "Send" at bounding box center [518, 170] width 80 height 18
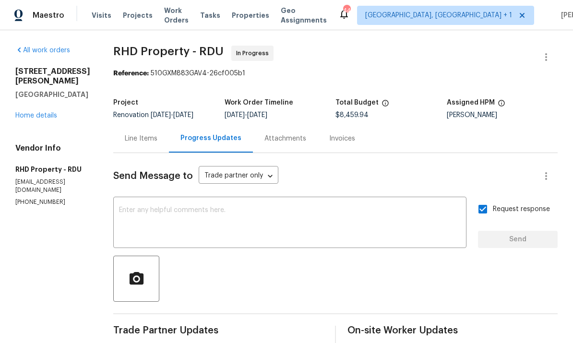
click at [38, 112] on link "Home details" at bounding box center [36, 115] width 42 height 7
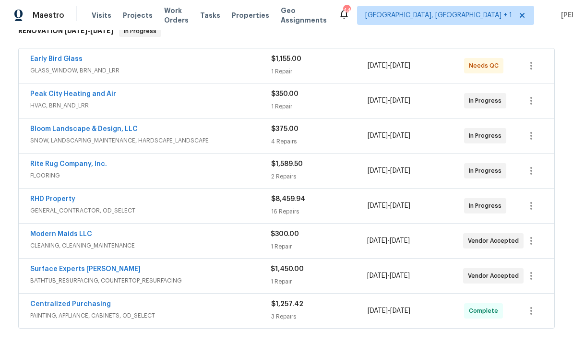
scroll to position [167, 0]
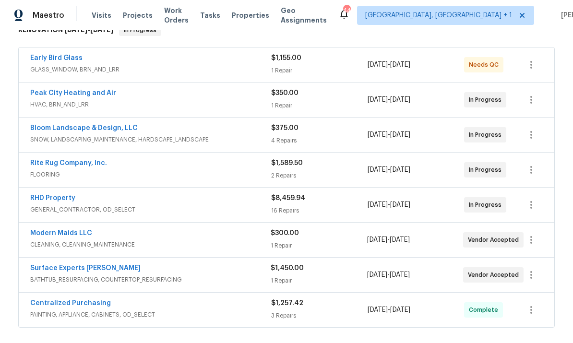
click at [103, 125] on link "Bloom Landscape & Design, LLC" at bounding box center [83, 128] width 107 height 7
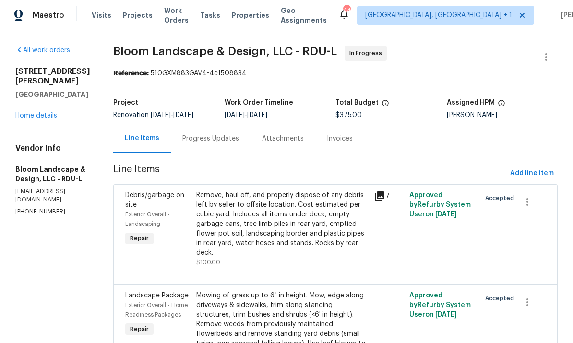
click at [41, 112] on link "Home details" at bounding box center [36, 115] width 42 height 7
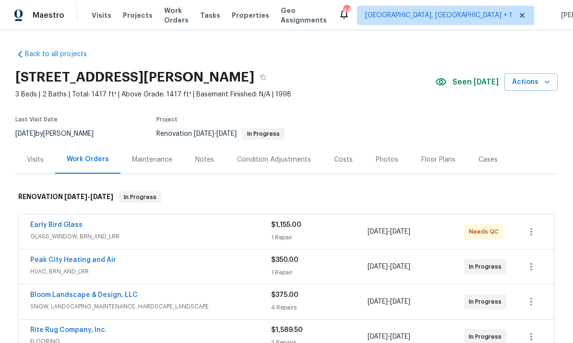
click at [549, 84] on icon "button" at bounding box center [547, 82] width 10 height 10
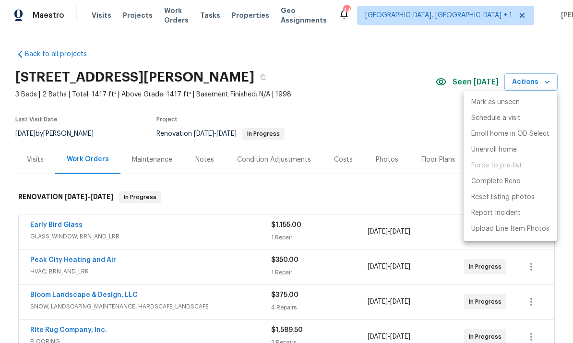
click at [432, 114] on div at bounding box center [286, 171] width 573 height 343
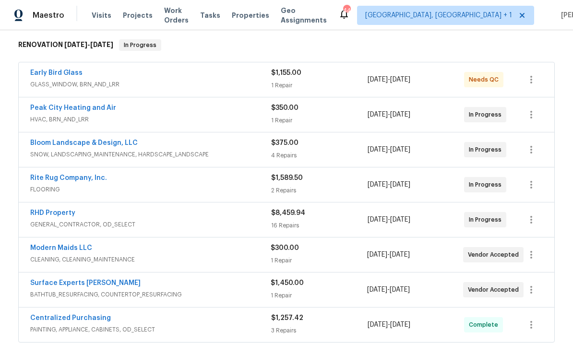
scroll to position [150, 0]
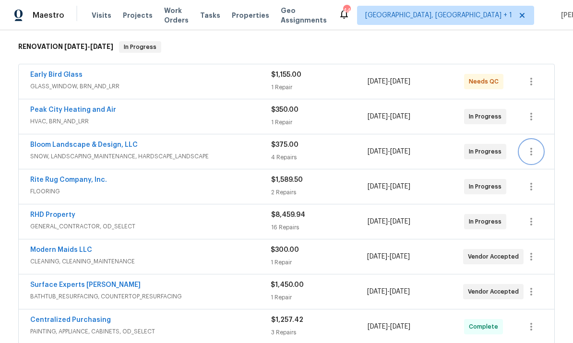
click at [525, 149] on button "button" at bounding box center [530, 151] width 23 height 23
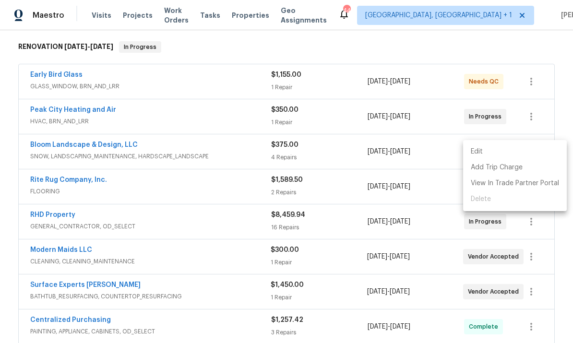
click at [98, 142] on div at bounding box center [286, 171] width 573 height 343
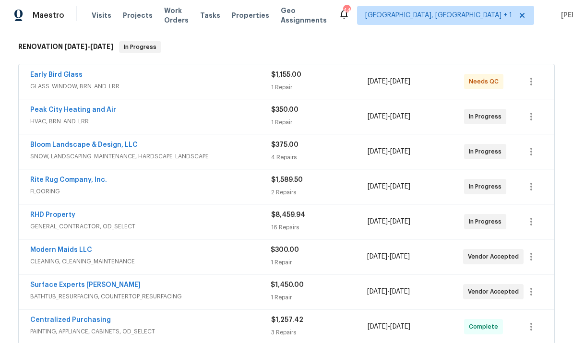
click at [114, 144] on link "Bloom Landscape & Design, LLC" at bounding box center [83, 145] width 107 height 7
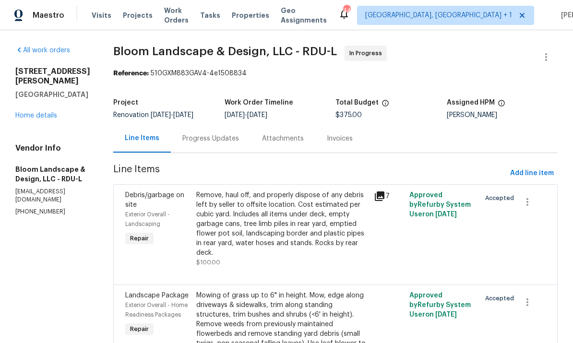
click at [220, 136] on div "Progress Updates" at bounding box center [210, 139] width 57 height 10
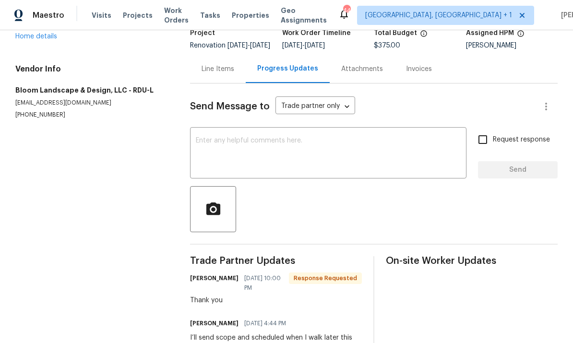
scroll to position [69, 0]
click at [38, 37] on link "Home details" at bounding box center [36, 37] width 42 height 7
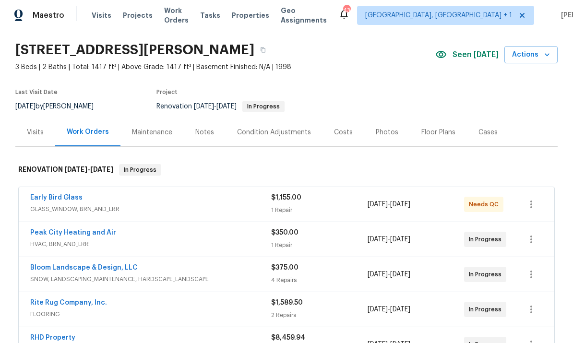
scroll to position [40, 0]
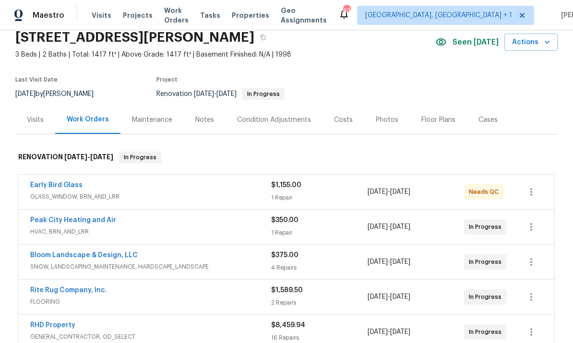
click at [89, 223] on link "Peak City Heating and Air" at bounding box center [73, 220] width 86 height 7
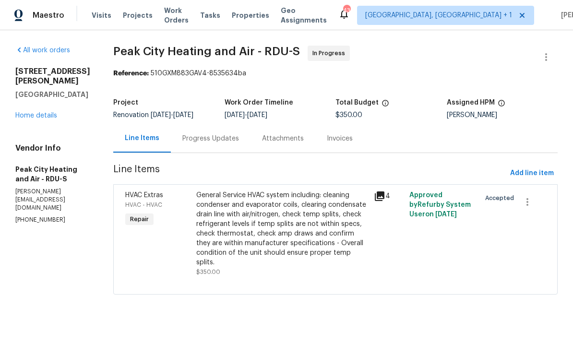
click at [211, 137] on div "Progress Updates" at bounding box center [210, 139] width 57 height 10
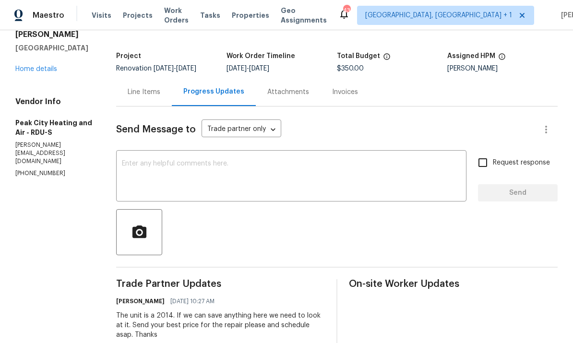
scroll to position [39, 0]
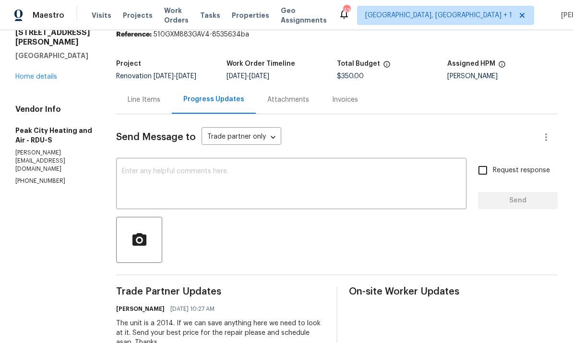
click at [35, 73] on link "Home details" at bounding box center [36, 76] width 42 height 7
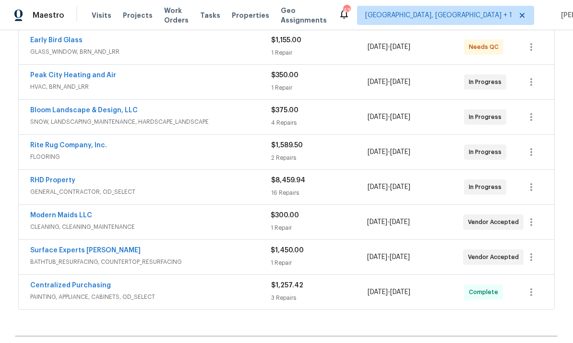
scroll to position [186, 0]
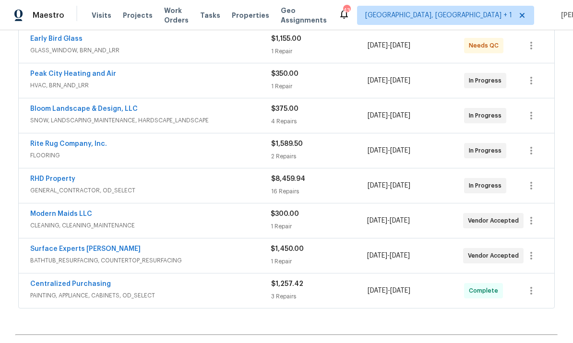
click at [98, 108] on link "Bloom Landscape & Design, LLC" at bounding box center [83, 109] width 107 height 7
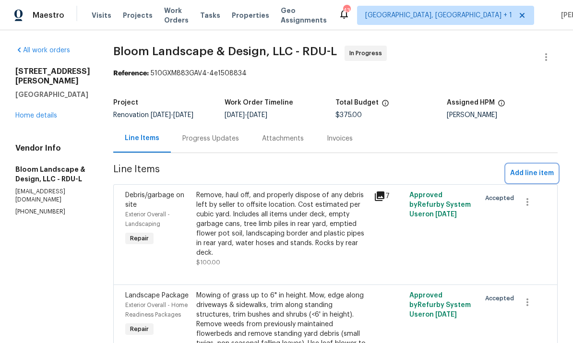
click at [539, 180] on button "Add line item" at bounding box center [531, 174] width 51 height 18
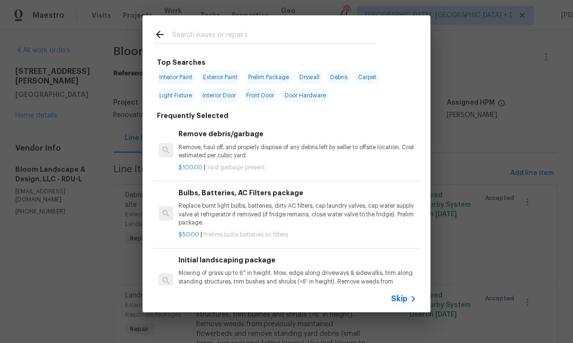
click at [214, 35] on input "text" at bounding box center [273, 36] width 203 height 14
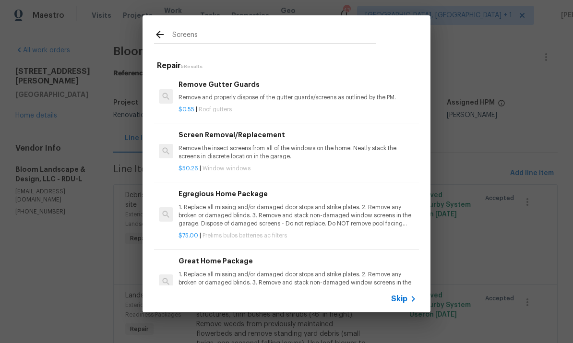
type input "Screens"
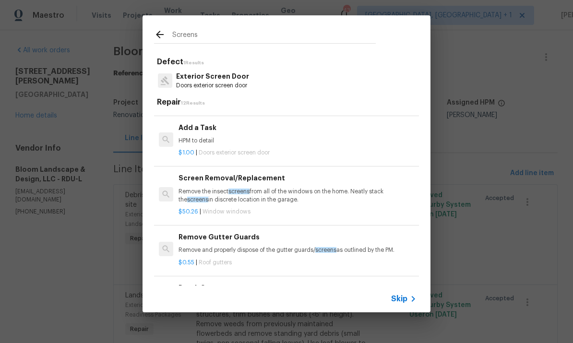
scroll to position [221, 0]
click at [253, 198] on p "Remove the insect screens from all of the windows on the home. Neatly stack the…" at bounding box center [297, 196] width 238 height 16
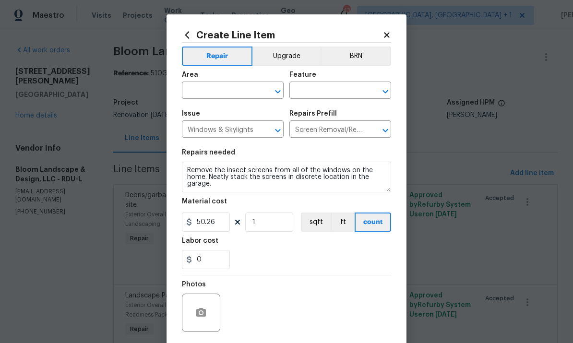
click at [223, 95] on input "text" at bounding box center [219, 91] width 75 height 15
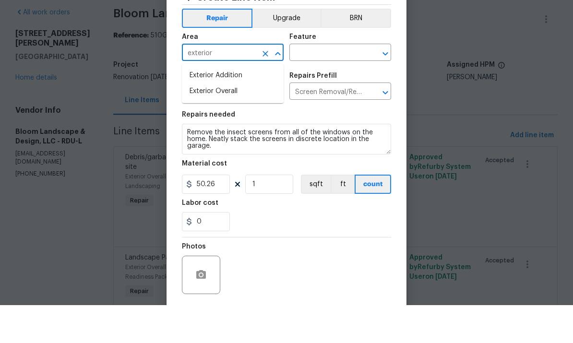
click at [224, 121] on li "Exterior Overall" at bounding box center [233, 129] width 102 height 16
type input "Exterior Overall"
click at [325, 84] on input "text" at bounding box center [326, 91] width 75 height 15
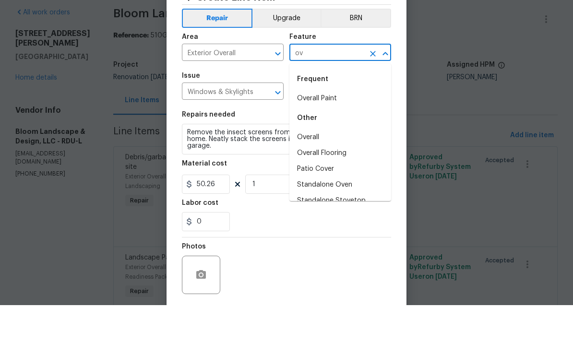
type input "o"
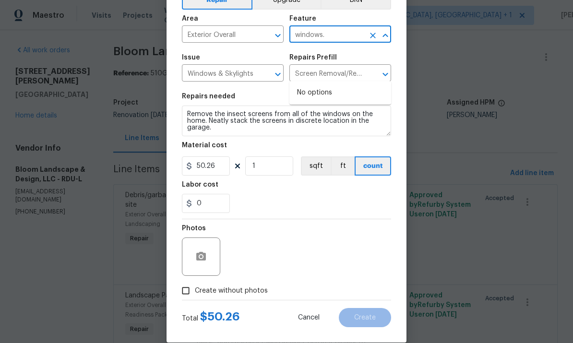
scroll to position [57, 0]
type input "windows."
click at [191, 297] on input "Create without photos" at bounding box center [186, 290] width 18 height 18
checkbox input "true"
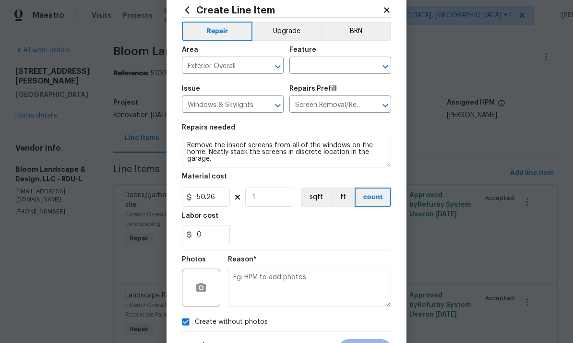
scroll to position [13, 0]
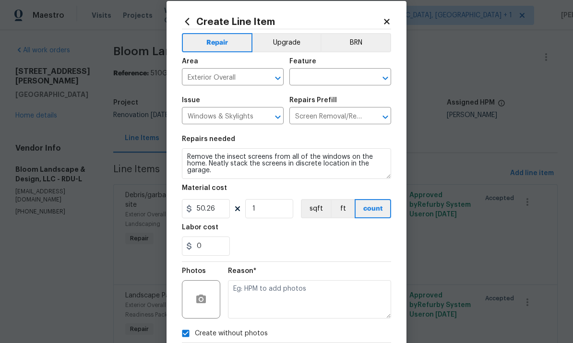
click at [319, 81] on input "text" at bounding box center [326, 78] width 75 height 15
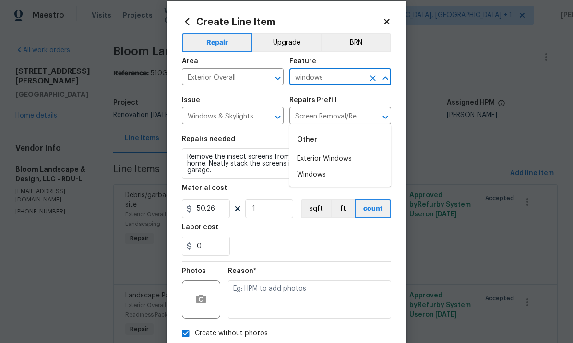
click at [314, 167] on li "Windows" at bounding box center [340, 175] width 102 height 16
type input "Windows"
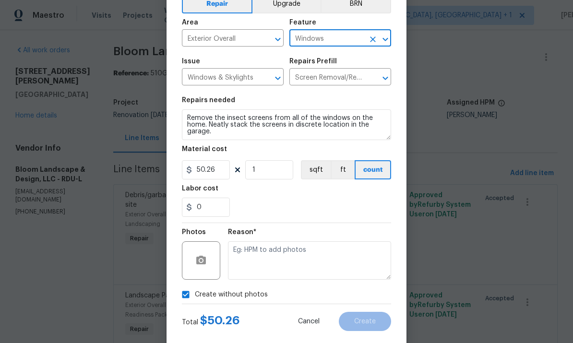
scroll to position [54, 0]
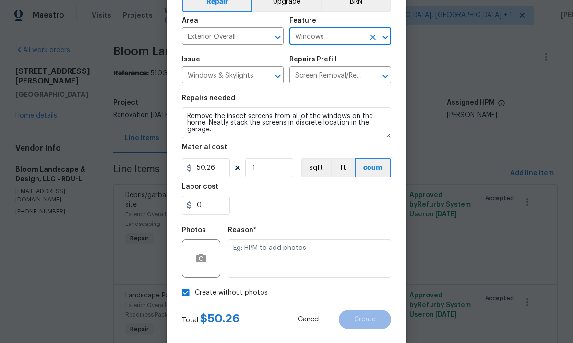
click at [286, 252] on textarea at bounding box center [309, 258] width 163 height 38
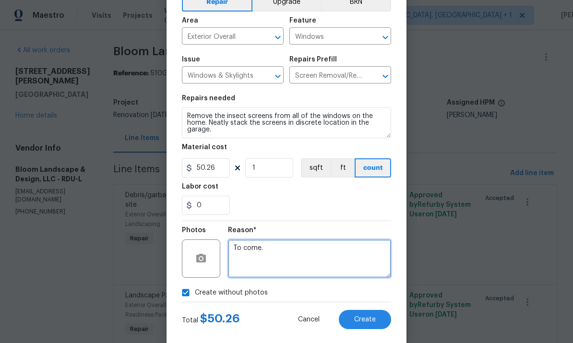
type textarea "To come."
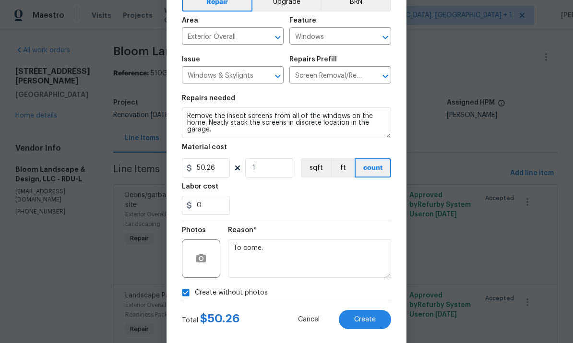
click at [367, 310] on div "Total $ 50.26 Cancel Create" at bounding box center [286, 315] width 209 height 27
click at [372, 321] on span "Create" at bounding box center [365, 319] width 22 height 7
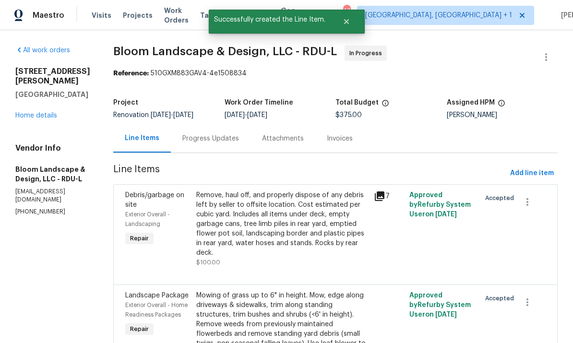
scroll to position [0, 0]
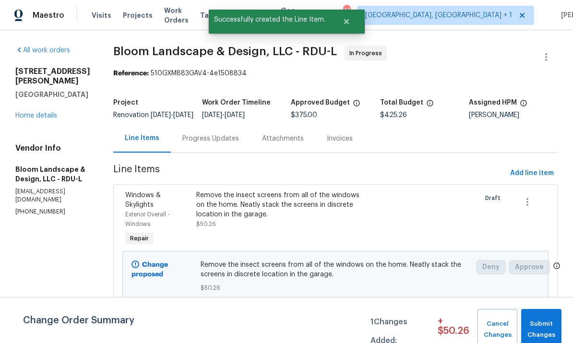
click at [215, 142] on div "Progress Updates" at bounding box center [210, 139] width 57 height 10
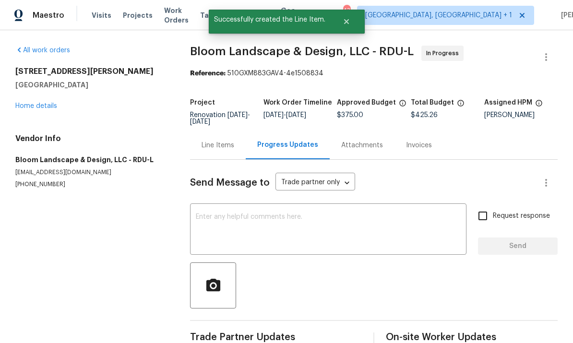
click at [240, 227] on textarea at bounding box center [328, 230] width 265 height 34
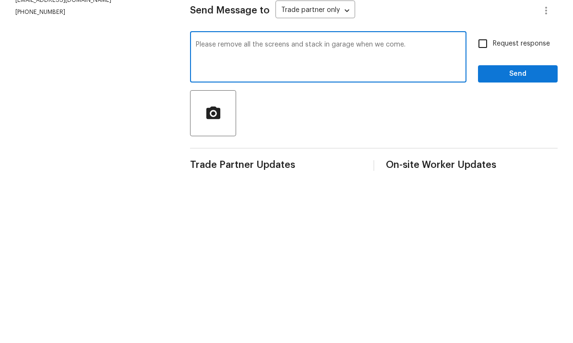
scroll to position [36, 0]
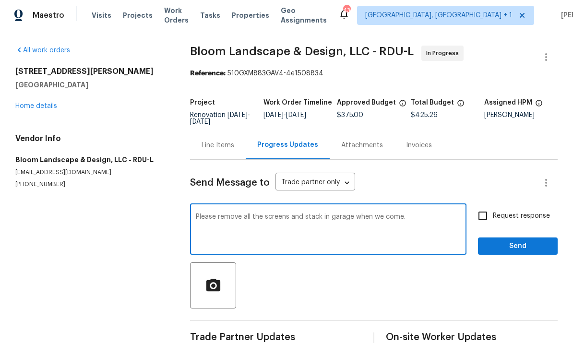
click at [413, 213] on textarea "Please remove all the screens and stack in garage when we come." at bounding box center [328, 230] width 265 height 34
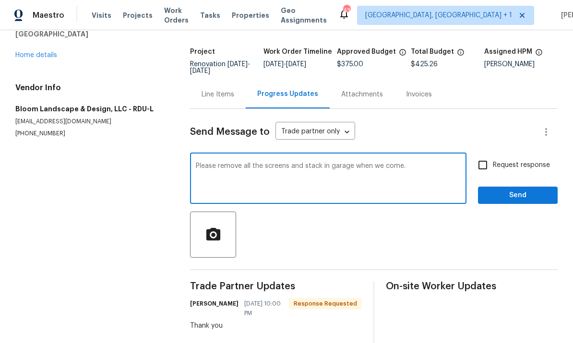
scroll to position [51, 0]
click at [421, 162] on textarea "Please remove all the screens and stack in garage when we come." at bounding box center [328, 179] width 265 height 34
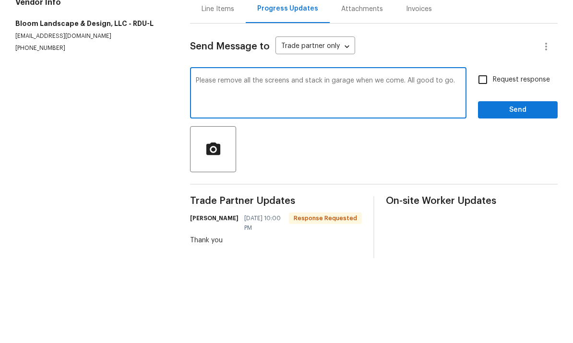
type textarea "Please remove all the screens and stack in garage when we come. All good to go."
click at [480, 154] on input "Request response" at bounding box center [482, 164] width 20 height 20
checkbox input "true"
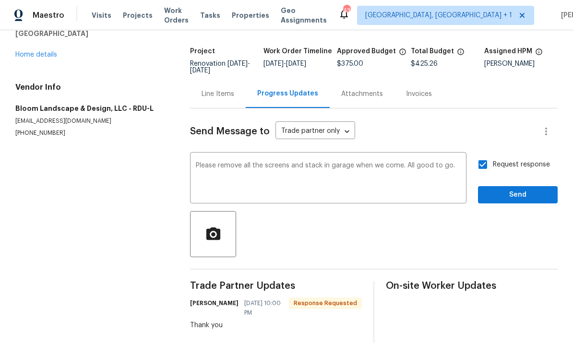
click at [460, 162] on textarea "Please remove all the screens and stack in garage when we come. All good to go." at bounding box center [328, 179] width 265 height 34
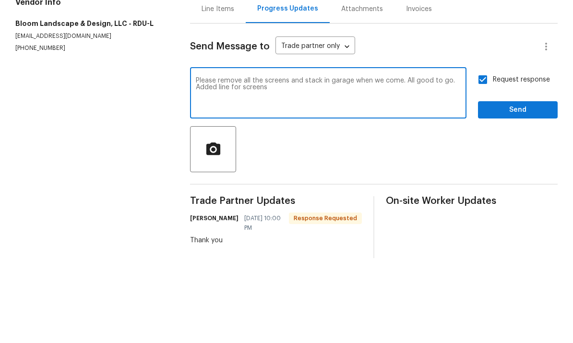
type textarea "Please remove all the screens and stack in garage when we come. All good to go.…"
click at [514, 189] on span "Send" at bounding box center [517, 195] width 64 height 12
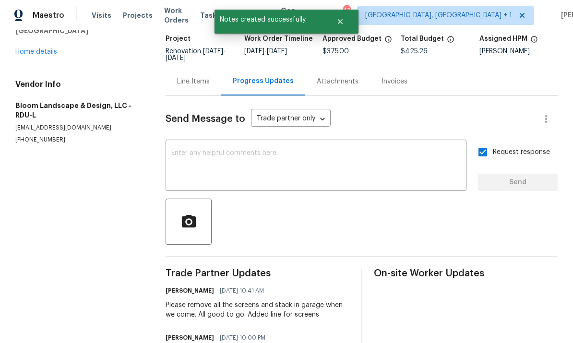
scroll to position [48, 0]
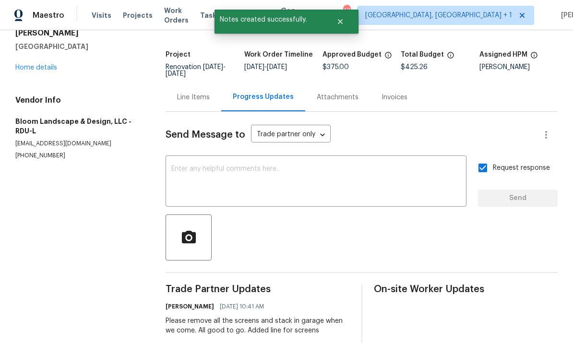
click at [44, 64] on link "Home details" at bounding box center [36, 67] width 42 height 7
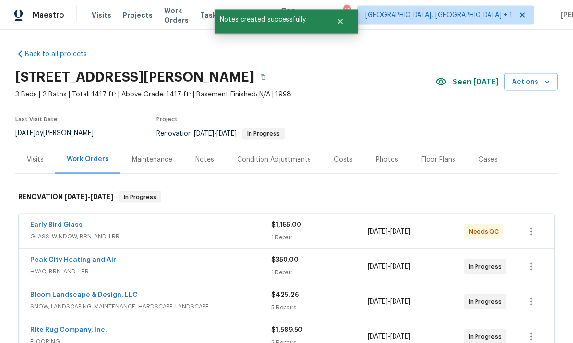
scroll to position [23, 0]
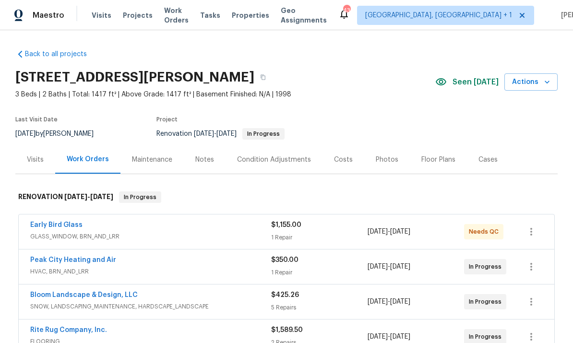
click at [208, 155] on div "Notes" at bounding box center [204, 160] width 19 height 10
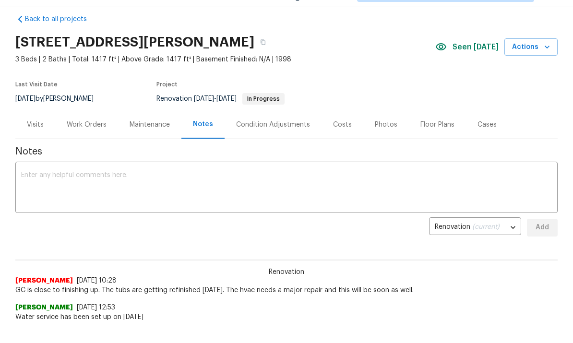
scroll to position [12, 0]
click at [77, 179] on textarea at bounding box center [286, 188] width 531 height 34
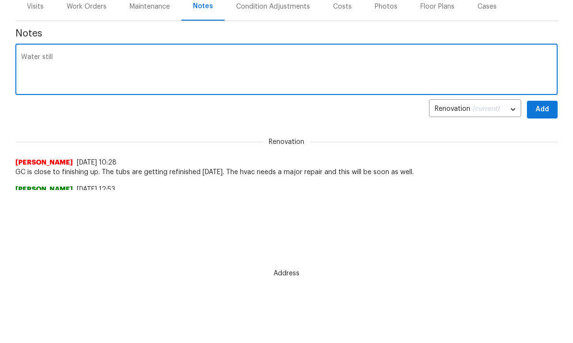
scroll to position [0, 0]
click at [77, 59] on textarea "Water still" at bounding box center [286, 71] width 531 height 34
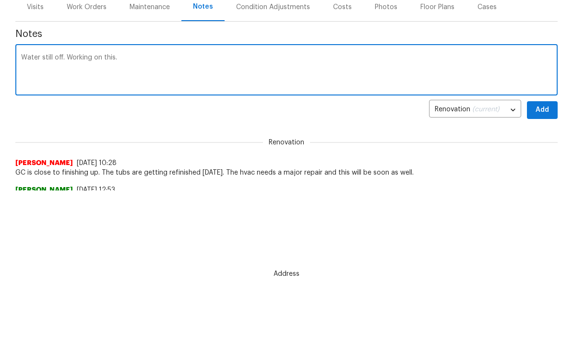
type textarea "Water still off. Working on this."
click at [554, 107] on button "Add" at bounding box center [542, 110] width 31 height 18
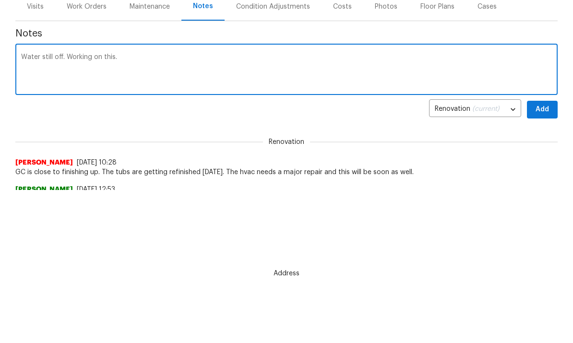
scroll to position [153, 0]
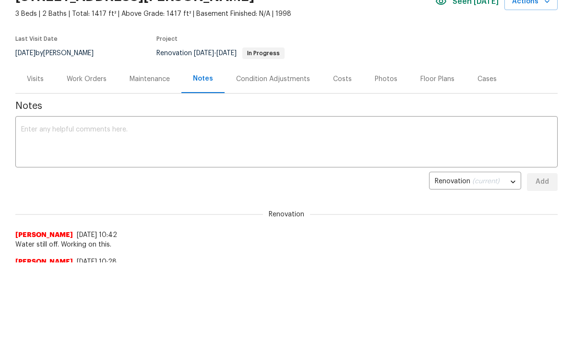
click at [91, 76] on div "Work Orders" at bounding box center [87, 80] width 40 height 10
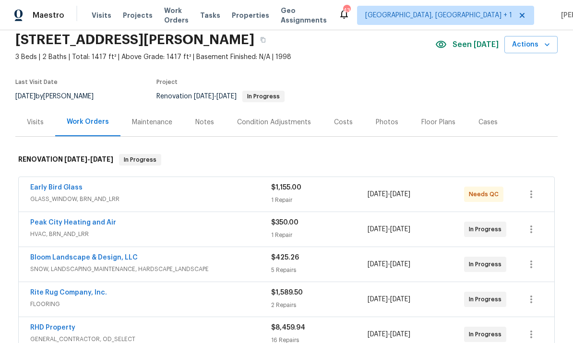
scroll to position [42, 0]
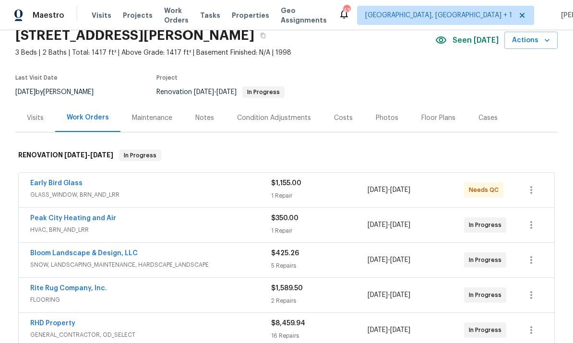
click at [74, 320] on link "RHD Property" at bounding box center [52, 323] width 45 height 7
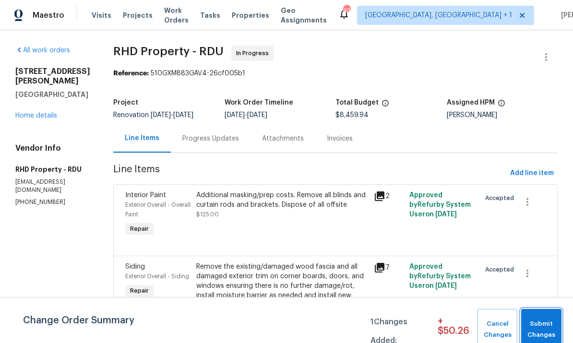
click at [545, 329] on span "Submit Changes" at bounding box center [541, 330] width 31 height 22
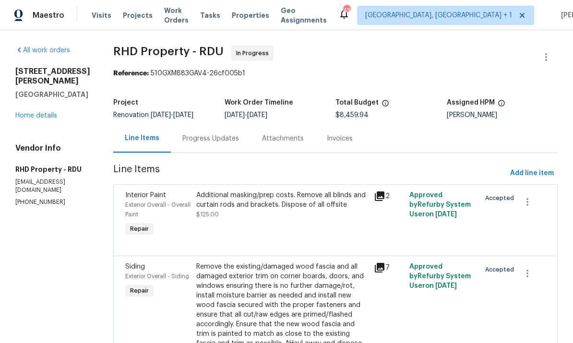
click at [221, 140] on div "Progress Updates" at bounding box center [210, 139] width 57 height 10
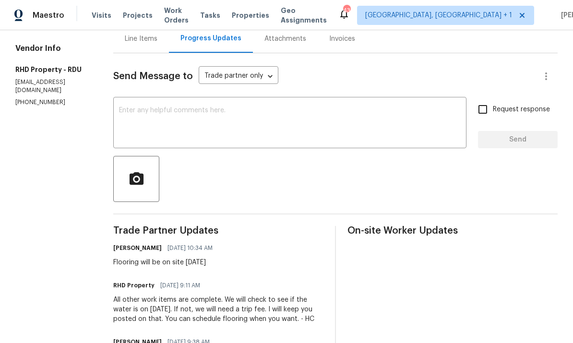
scroll to position [97, 0]
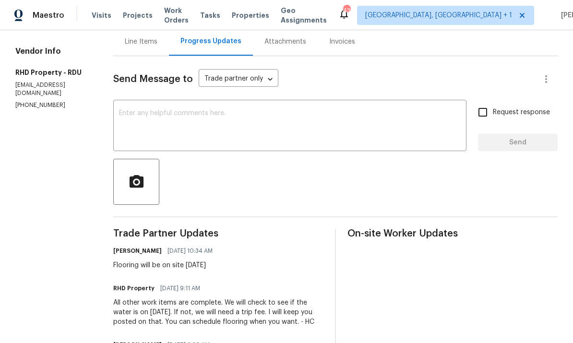
click at [176, 113] on textarea at bounding box center [290, 127] width 342 height 34
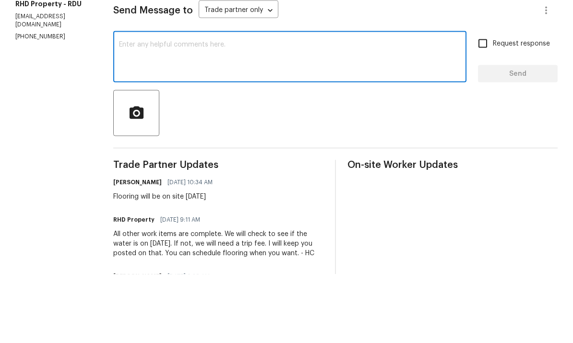
scroll to position [36, 0]
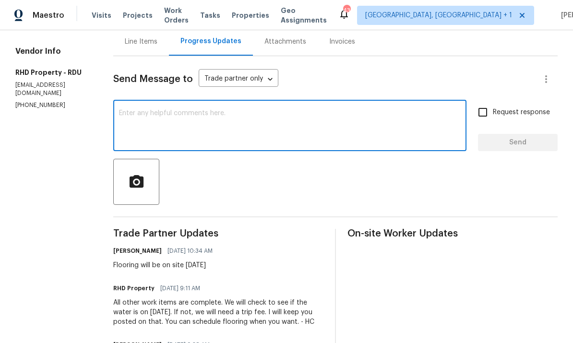
click at [166, 110] on textarea at bounding box center [290, 127] width 342 height 34
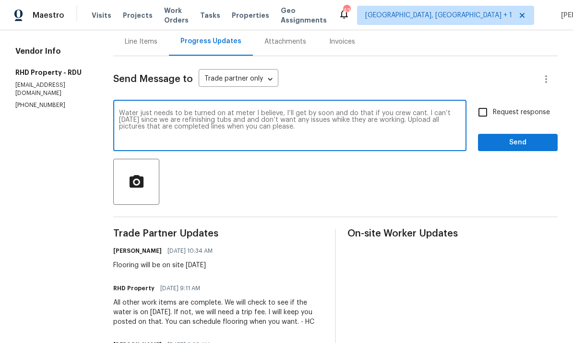
type textarea "Water just needs to be turned on at meter I believe, I’ll get by soon and do th…"
click at [485, 102] on input "Request response" at bounding box center [482, 112] width 20 height 20
checkbox input "true"
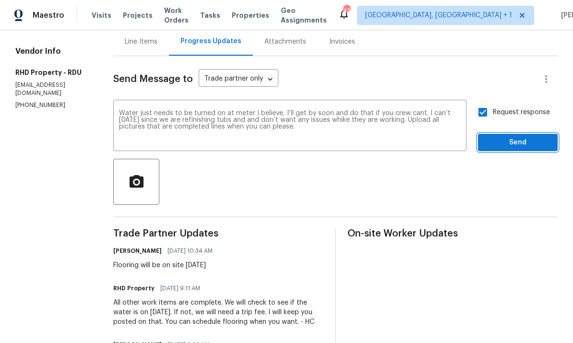
click at [508, 137] on span "Send" at bounding box center [517, 143] width 64 height 12
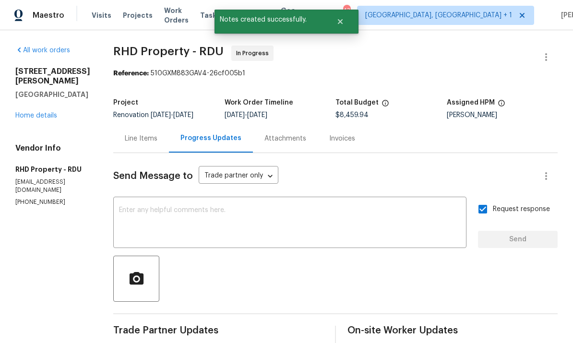
click at [48, 112] on link "Home details" at bounding box center [36, 115] width 42 height 7
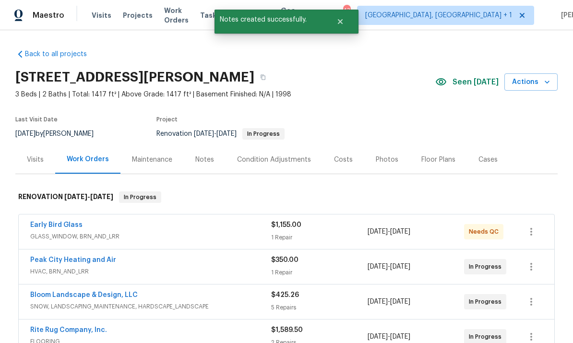
click at [197, 155] on div "Notes" at bounding box center [204, 160] width 19 height 10
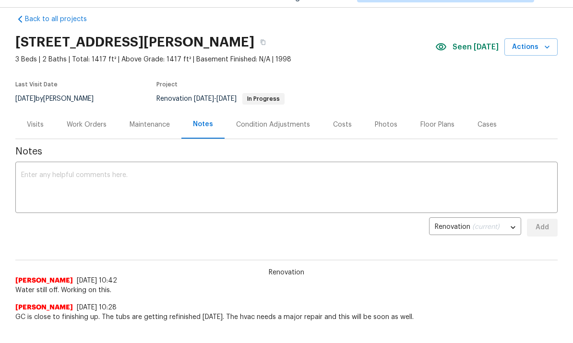
scroll to position [6, 0]
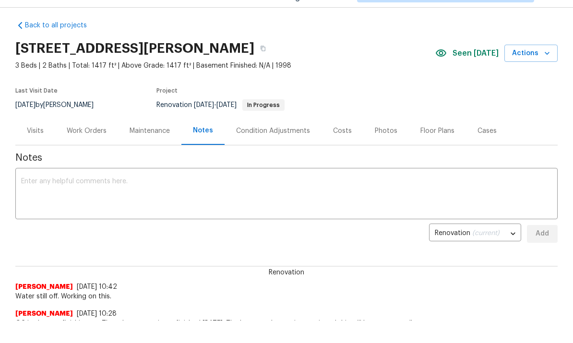
click at [88, 129] on div "Work Orders" at bounding box center [87, 131] width 40 height 10
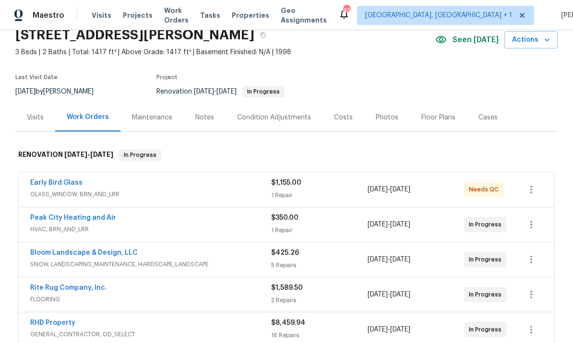
scroll to position [43, 0]
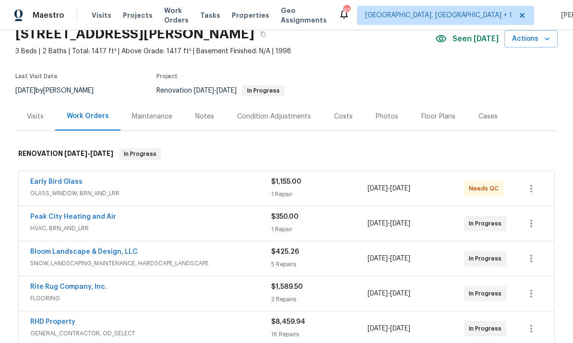
click at [95, 283] on link "Rite Rug Company, Inc." at bounding box center [68, 286] width 77 height 7
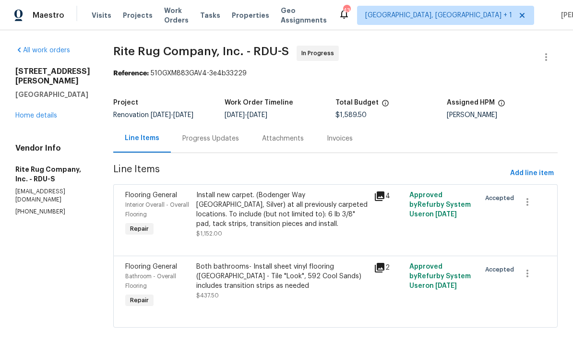
click at [223, 141] on div "Progress Updates" at bounding box center [210, 139] width 57 height 10
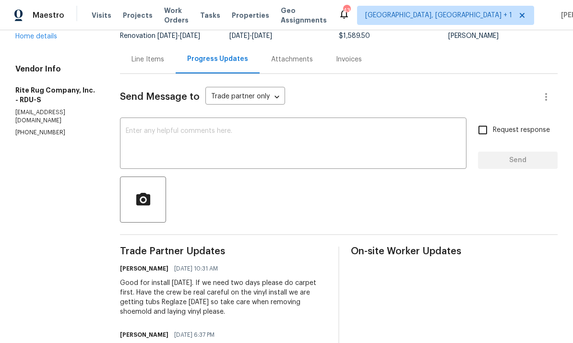
scroll to position [78, 0]
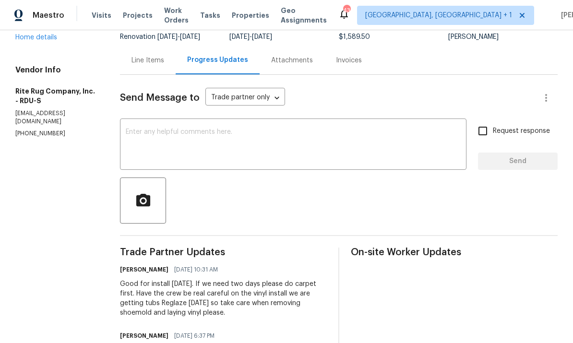
click at [159, 58] on div "Line Items" at bounding box center [147, 61] width 33 height 10
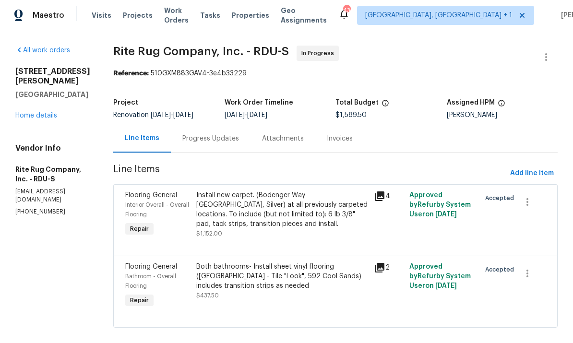
click at [260, 223] on div "Install new carpet. (Bodenger Way [GEOGRAPHIC_DATA], Silver) at all previously …" at bounding box center [282, 209] width 172 height 38
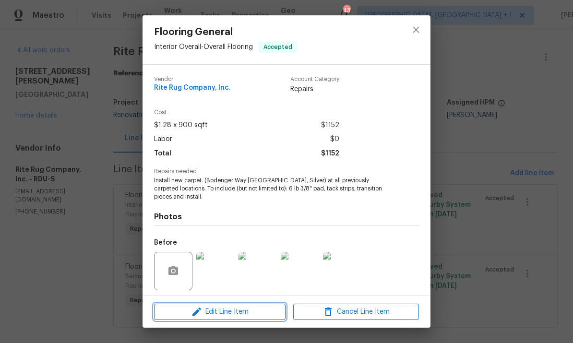
click at [271, 317] on span "Edit Line Item" at bounding box center [220, 312] width 126 height 12
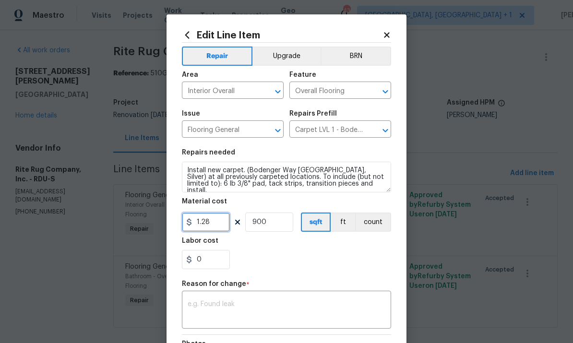
click at [219, 231] on input "1.28" at bounding box center [206, 221] width 48 height 19
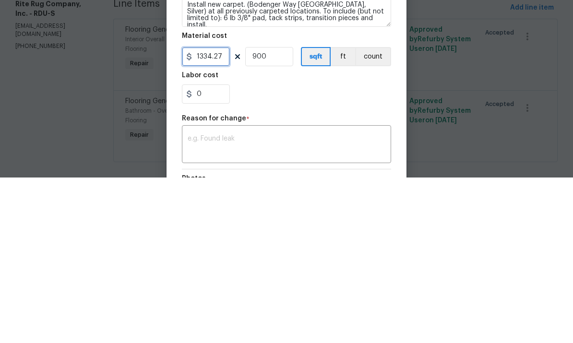
type input "1334.27"
click at [281, 212] on input "900" at bounding box center [269, 221] width 48 height 19
type input "1"
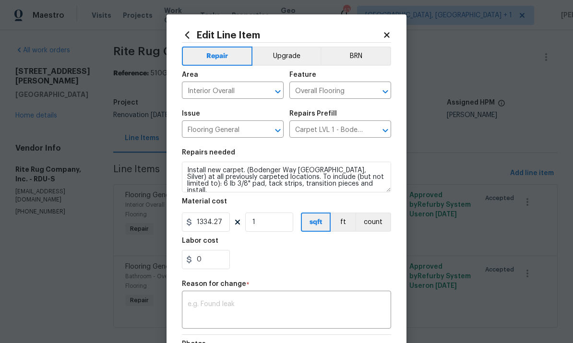
click at [235, 304] on textarea at bounding box center [287, 311] width 198 height 20
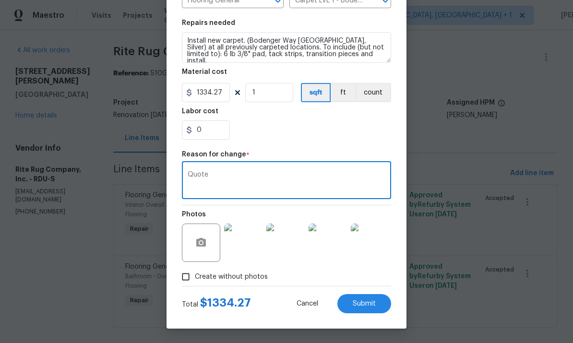
type textarea "Quote"
click at [369, 305] on span "Submit" at bounding box center [364, 303] width 23 height 7
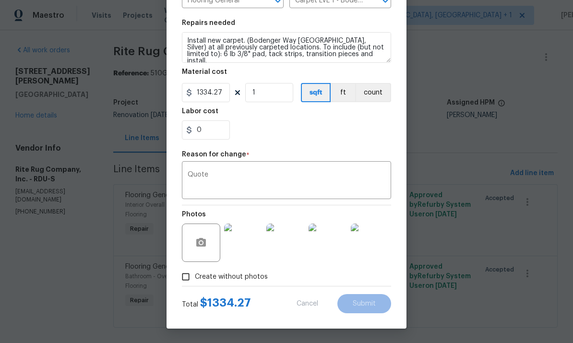
type input "900"
type input "1.28"
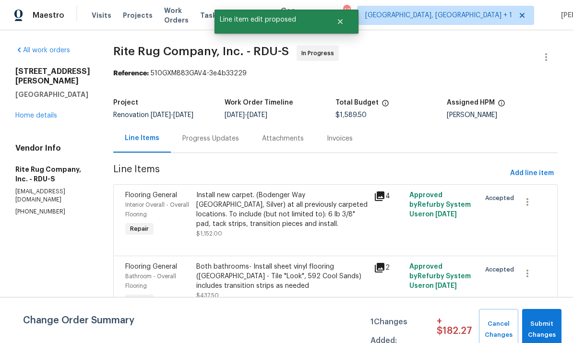
scroll to position [0, 0]
click at [262, 279] on div "Both bathrooms- Install sheet vinyl flooring ([GEOGRAPHIC_DATA] - Tile "Look", …" at bounding box center [282, 281] width 172 height 38
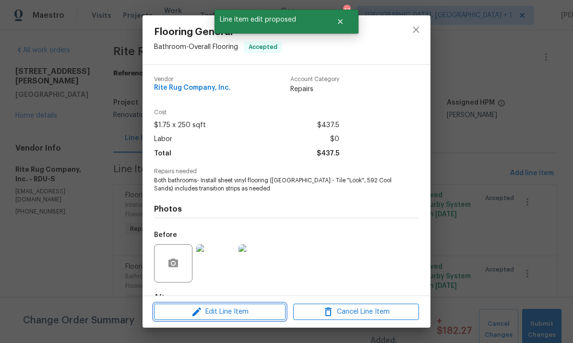
click at [243, 312] on span "Edit Line Item" at bounding box center [220, 312] width 126 height 12
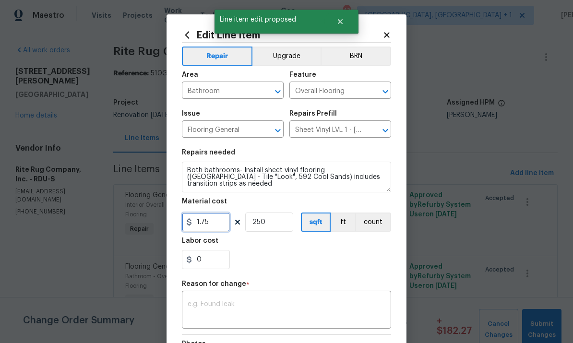
click at [221, 226] on input "1.75" at bounding box center [206, 221] width 48 height 19
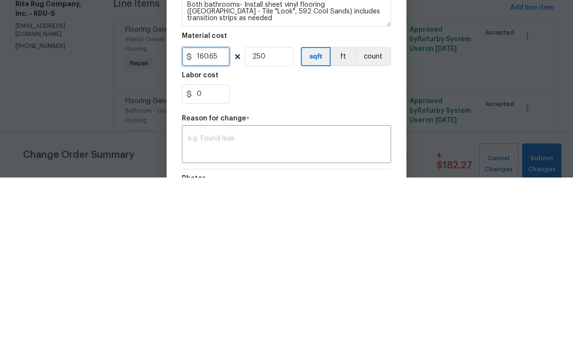
type input "160.65"
click at [278, 212] on input "250" at bounding box center [269, 221] width 48 height 19
type input "1"
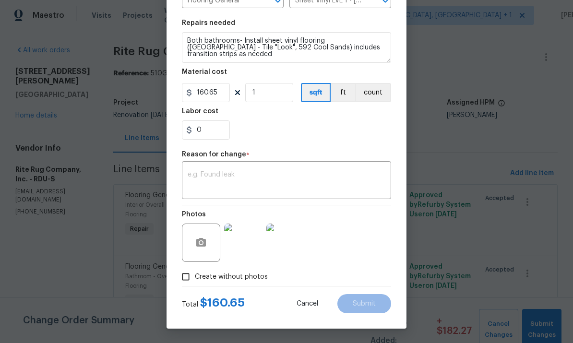
scroll to position [131, 0]
click at [222, 178] on textarea at bounding box center [287, 181] width 198 height 20
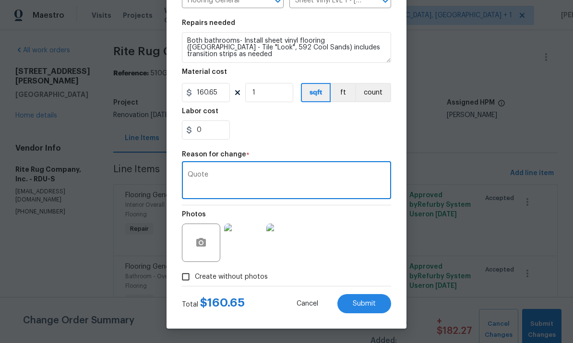
type textarea "Quote"
click at [363, 308] on button "Submit" at bounding box center [364, 303] width 54 height 19
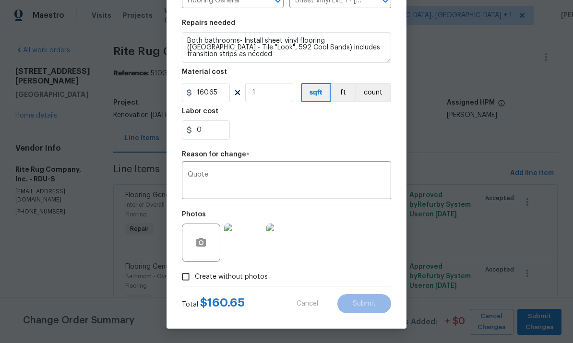
type input "250"
type input "1.75"
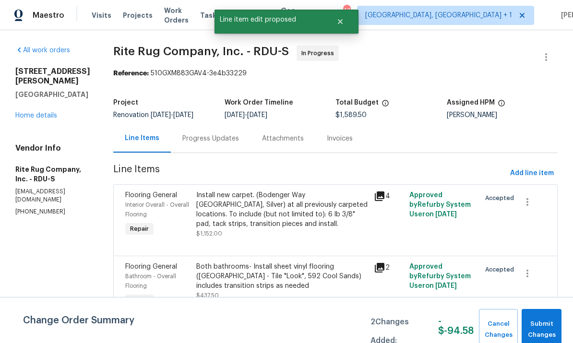
scroll to position [0, 0]
click at [523, 168] on button "Add line item" at bounding box center [531, 174] width 51 height 18
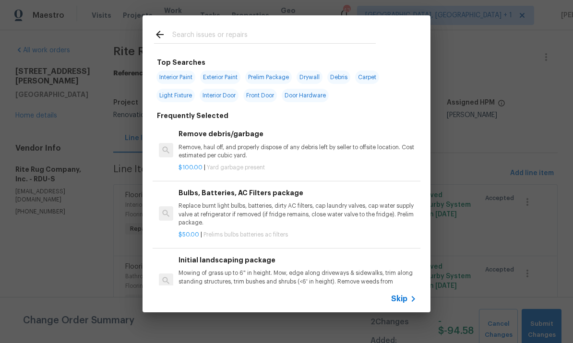
click at [189, 41] on input "text" at bounding box center [273, 36] width 203 height 14
type input "Floor"
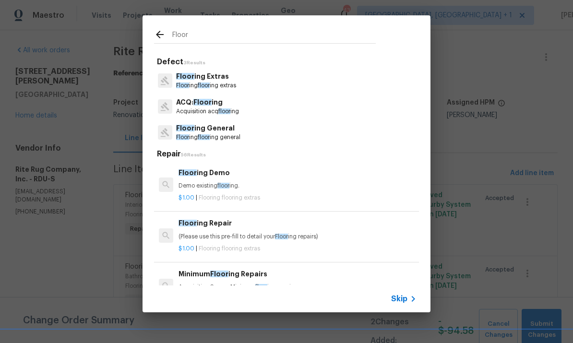
click at [211, 78] on p "Floor ing Extras" at bounding box center [206, 76] width 60 height 10
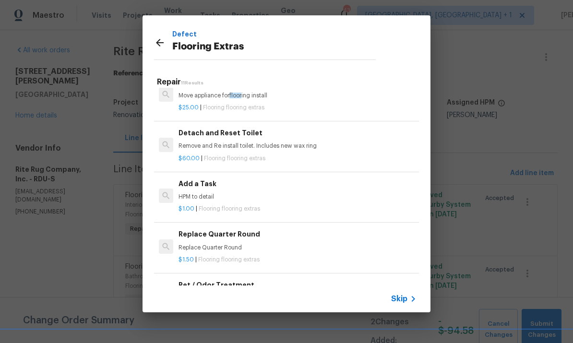
scroll to position [272, 0]
click at [245, 234] on h6 "Replace Quarter Round" at bounding box center [297, 234] width 238 height 11
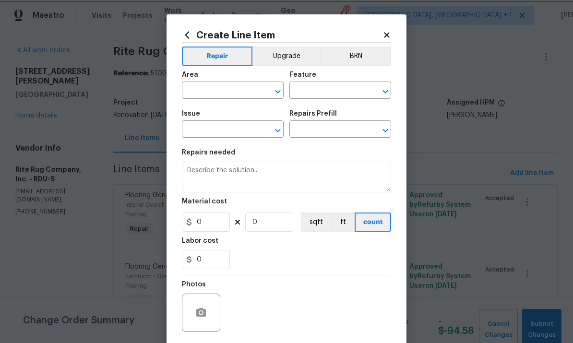
type input "Overall Flooring"
type input "Flooring Extras"
type textarea "Replace Quarter Round"
type input "1"
type input "Replace Quarter Round $1.50"
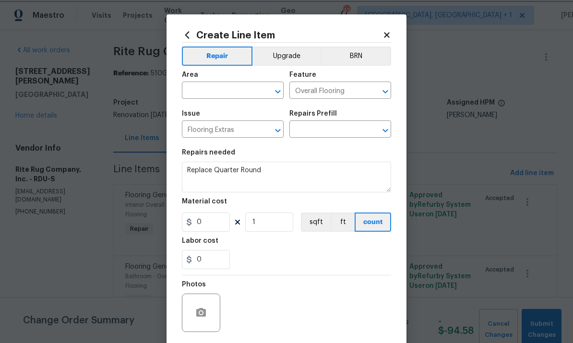
type input "1.5"
click at [215, 86] on input "text" at bounding box center [219, 91] width 75 height 15
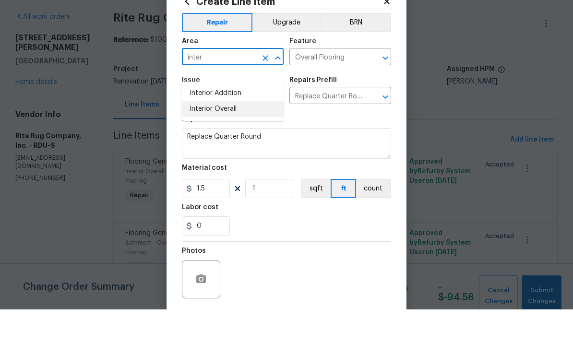
click at [224, 135] on li "Interior Overall" at bounding box center [233, 143] width 102 height 16
type input "Interior Overall"
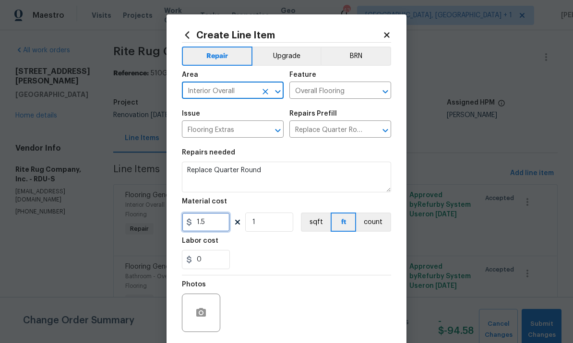
click at [222, 229] on input "1.5" at bounding box center [206, 221] width 48 height 19
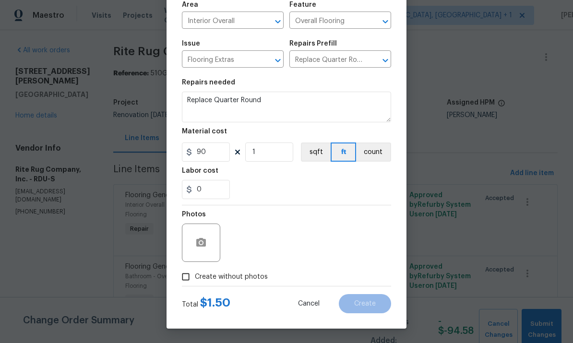
scroll to position [72, 0]
type input "90"
click at [192, 274] on input "Create without photos" at bounding box center [186, 277] width 18 height 18
checkbox input "true"
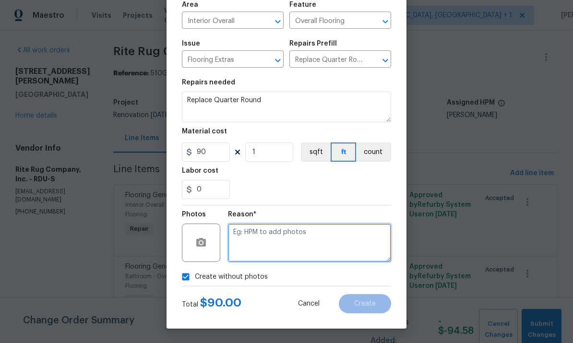
click at [254, 236] on textarea at bounding box center [309, 243] width 163 height 38
type textarea "To come"
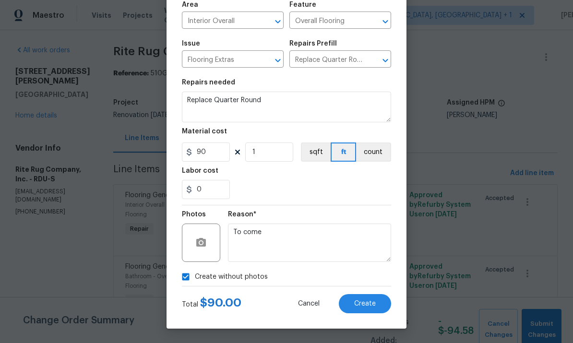
click at [367, 304] on span "Create" at bounding box center [365, 303] width 22 height 7
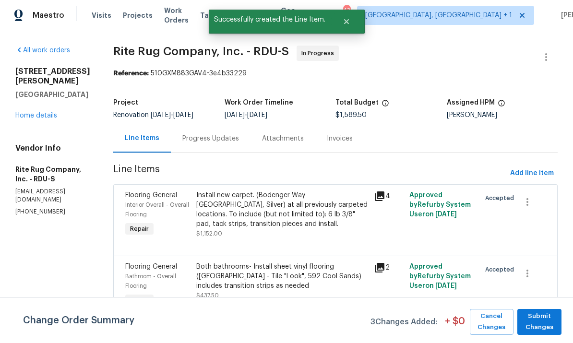
scroll to position [0, 0]
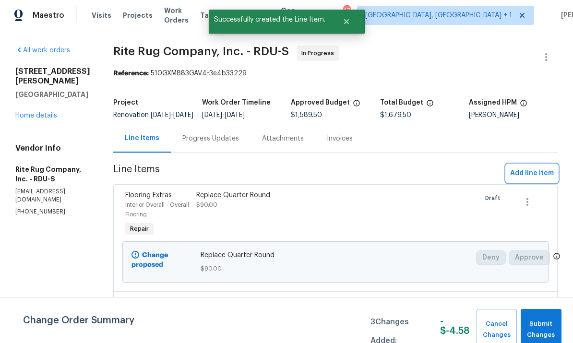
click at [529, 179] on span "Add line item" at bounding box center [532, 173] width 44 height 12
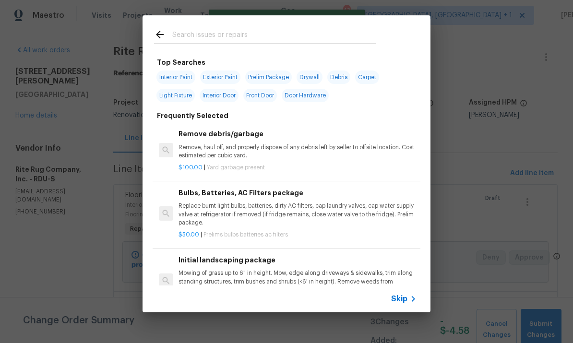
click at [194, 36] on input "text" at bounding box center [273, 36] width 203 height 14
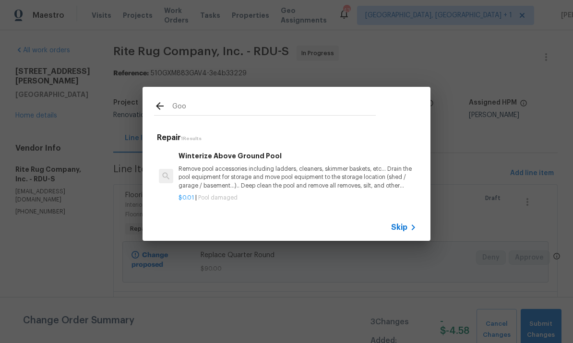
click at [200, 106] on input "Goo" at bounding box center [273, 107] width 203 height 14
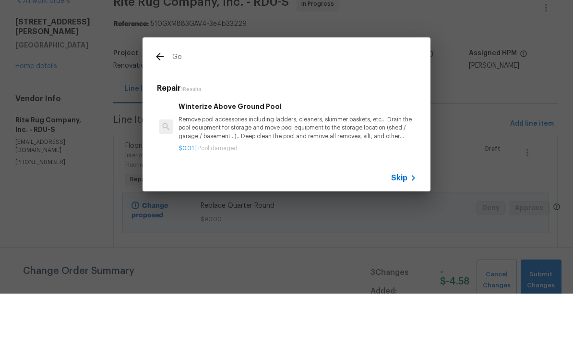
type input "G"
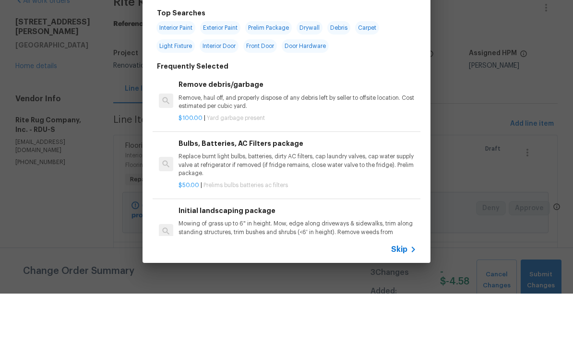
type input "Flooring"
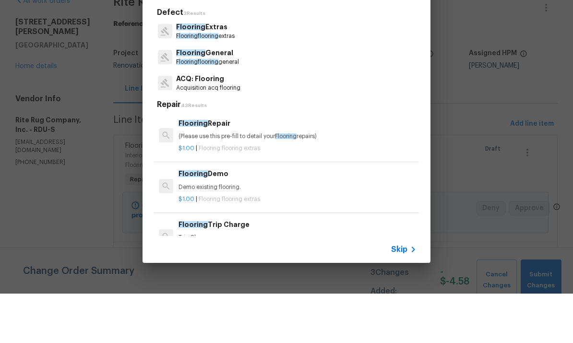
scroll to position [36, 0]
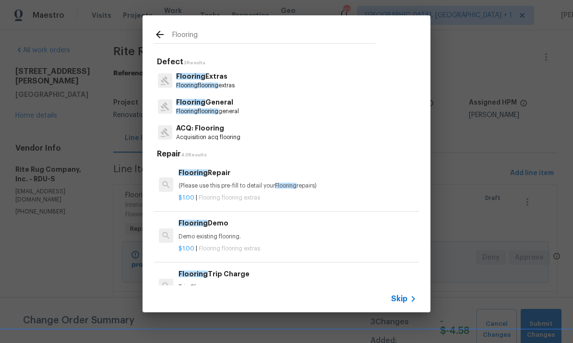
click at [217, 78] on p "Flooring Extras" at bounding box center [205, 76] width 59 height 10
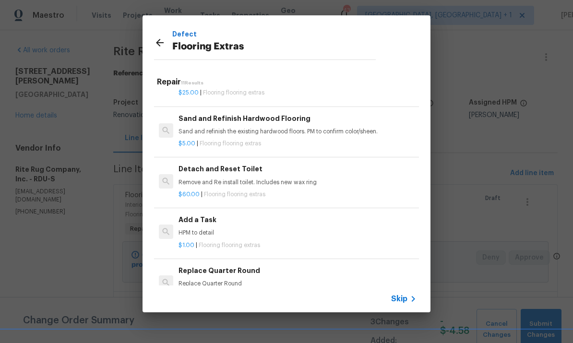
scroll to position [186, 0]
click at [245, 178] on p "Remove and Re install toilet. Includes new wax ring" at bounding box center [297, 181] width 238 height 8
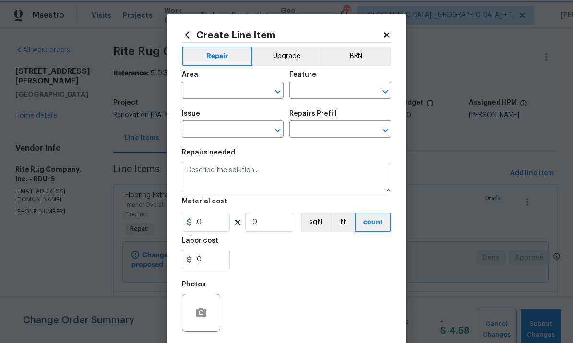
type input "Overall Flooring"
type input "Flooring Extras"
type input "Detach and Reset Toilet $60.00"
type textarea "Remove and Re install toilet. Includes new wax ring"
type input "60"
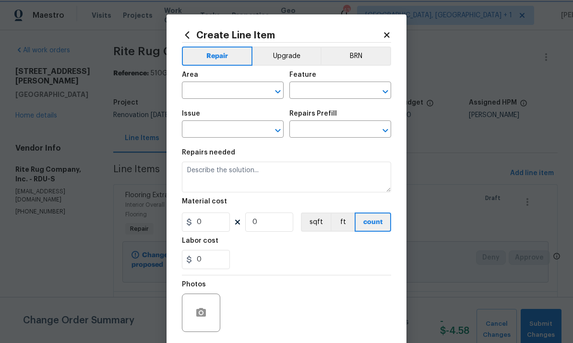
type input "1"
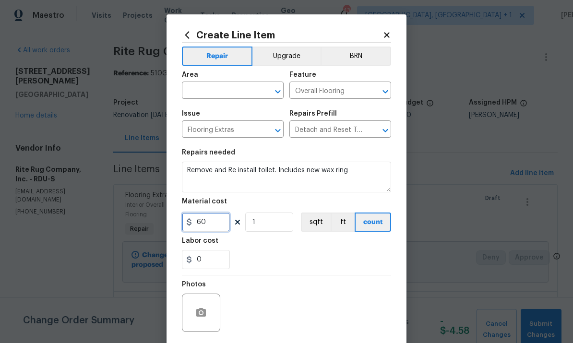
click at [213, 224] on input "60" at bounding box center [206, 221] width 48 height 19
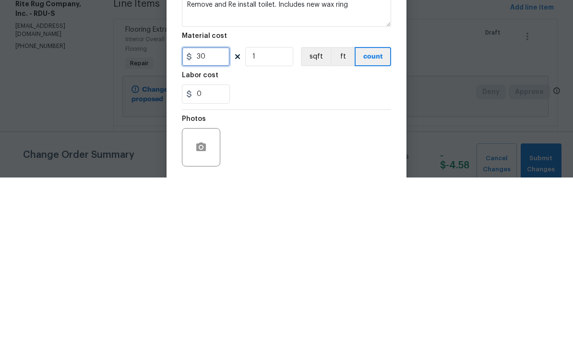
type input "30"
click at [283, 212] on input "1" at bounding box center [269, 221] width 48 height 19
type input "2"
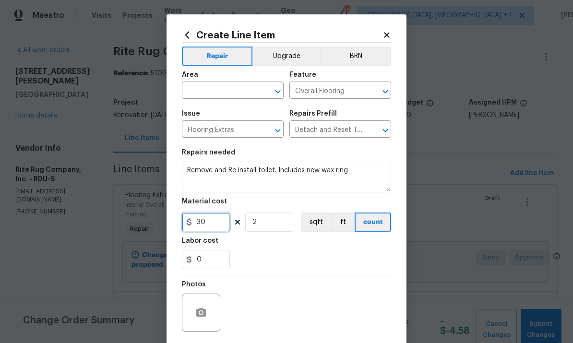
click at [212, 230] on input "30" at bounding box center [206, 221] width 48 height 19
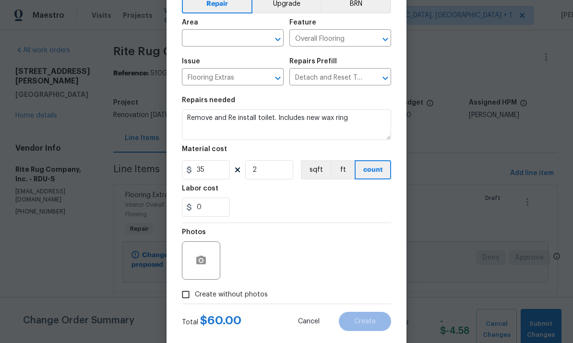
scroll to position [58, 0]
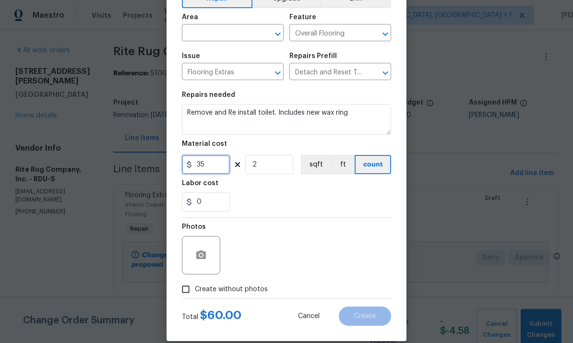
type input "35"
click at [191, 298] on input "Create without photos" at bounding box center [186, 289] width 18 height 18
checkbox input "true"
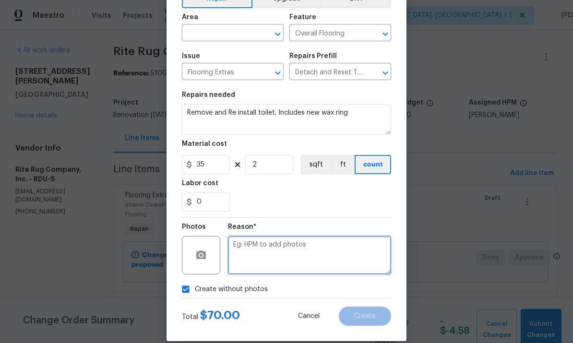
click at [254, 250] on textarea at bounding box center [309, 255] width 163 height 38
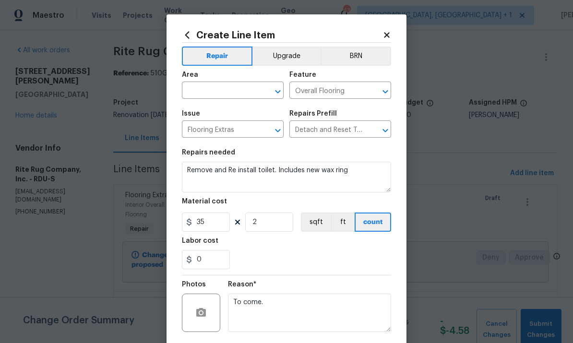
scroll to position [0, 0]
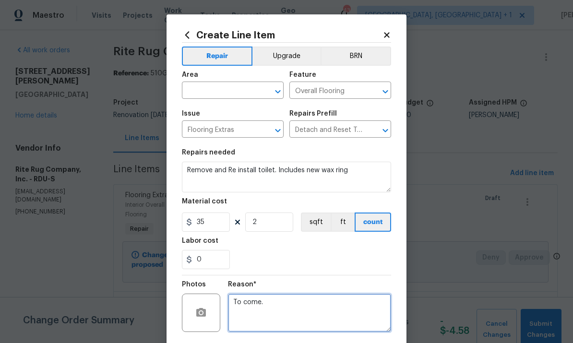
type textarea "To come."
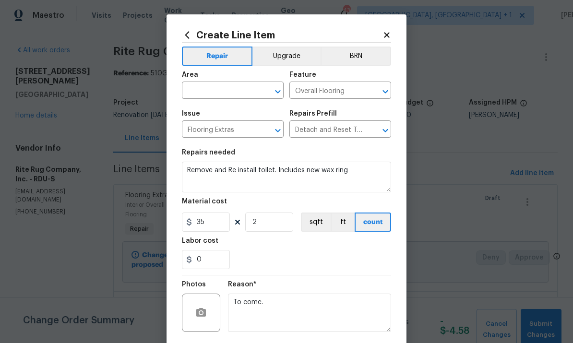
click at [218, 91] on input "text" at bounding box center [219, 91] width 75 height 15
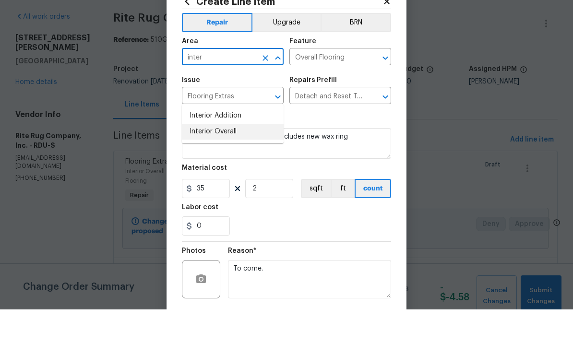
click at [223, 157] on li "Interior Overall" at bounding box center [233, 165] width 102 height 16
type input "Interior Overall"
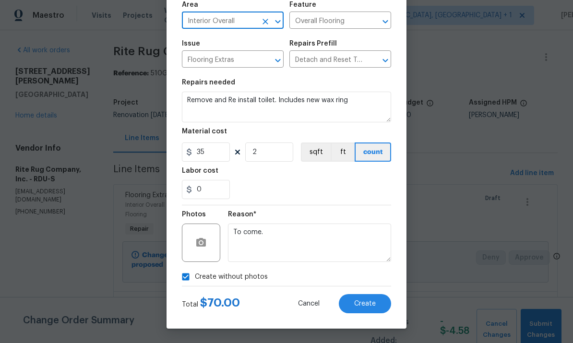
scroll to position [72, 0]
click at [368, 312] on button "Create" at bounding box center [365, 303] width 52 height 19
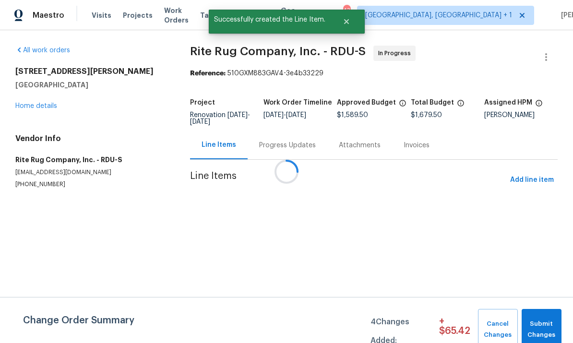
scroll to position [0, 0]
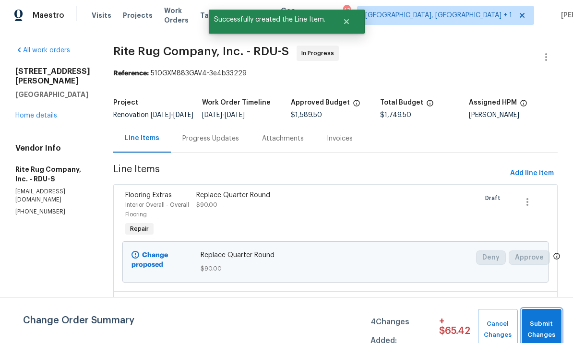
click at [542, 329] on span "Submit Changes" at bounding box center [541, 330] width 30 height 22
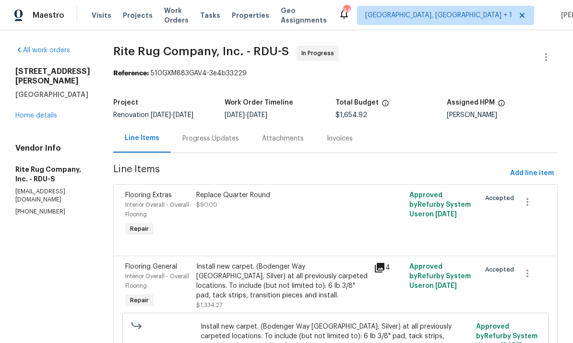
click at [223, 135] on div "Progress Updates" at bounding box center [210, 139] width 57 height 10
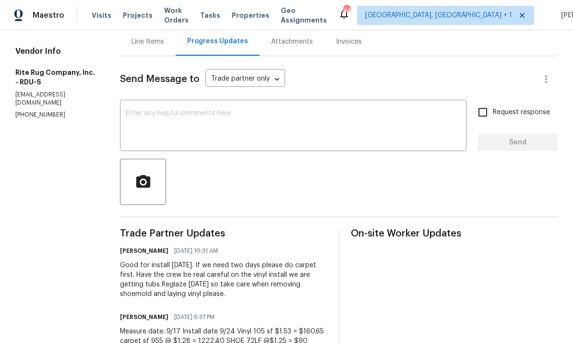
scroll to position [96, 0]
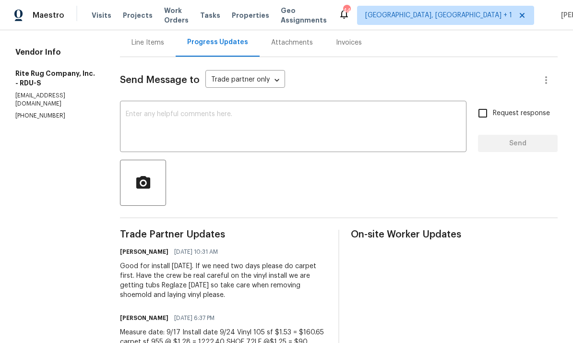
click at [161, 123] on textarea at bounding box center [293, 128] width 335 height 34
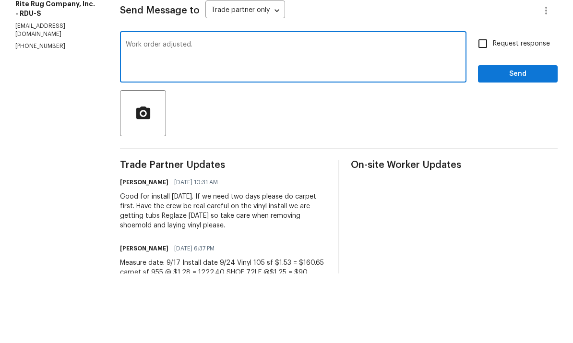
type textarea "Work order adjusted."
click at [482, 103] on input "Request response" at bounding box center [482, 113] width 20 height 20
checkbox input "true"
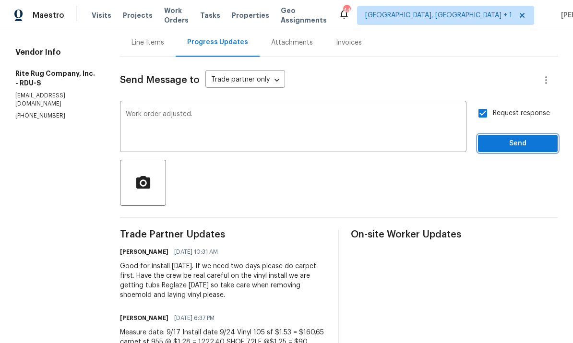
click at [530, 138] on span "Send" at bounding box center [517, 144] width 64 height 12
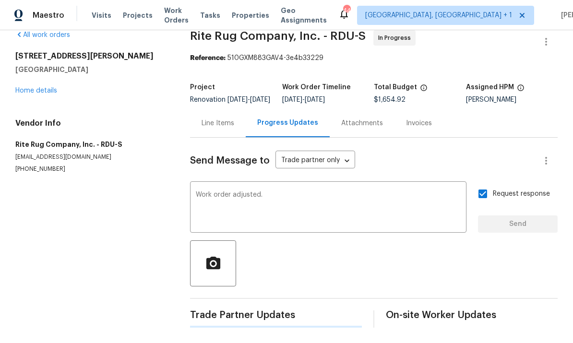
scroll to position [0, 0]
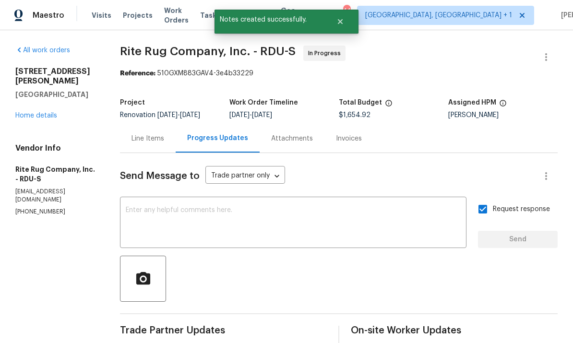
click at [43, 112] on link "Home details" at bounding box center [36, 115] width 42 height 7
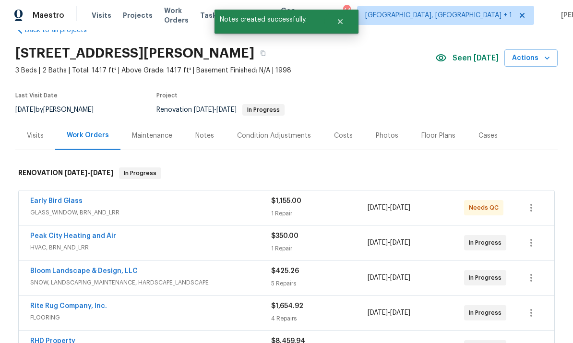
scroll to position [24, 0]
click at [94, 236] on link "Peak City Heating and Air" at bounding box center [73, 236] width 86 height 7
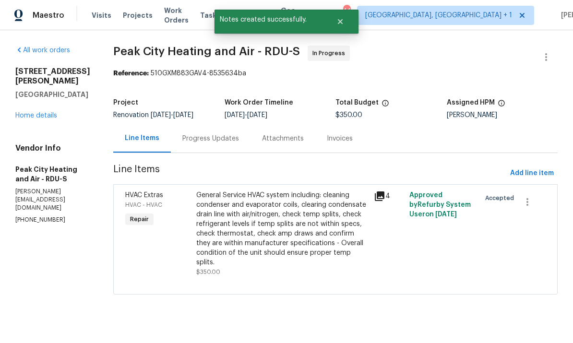
click at [210, 138] on div "Progress Updates" at bounding box center [210, 139] width 57 height 10
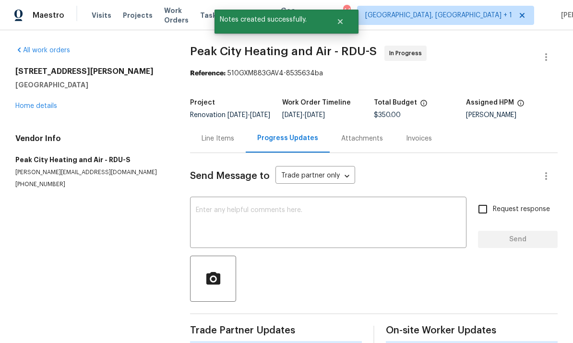
scroll to position [36, 0]
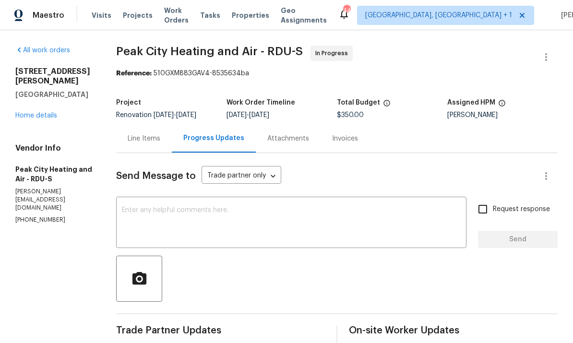
click at [164, 207] on textarea at bounding box center [291, 224] width 339 height 34
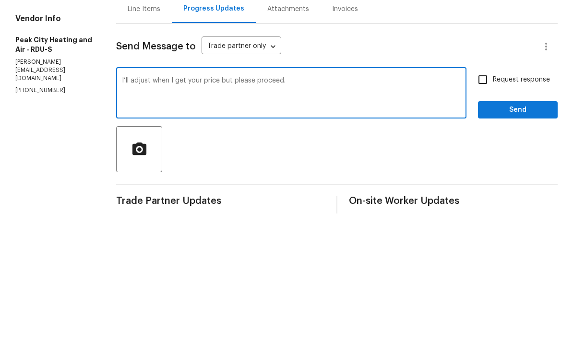
type textarea "I’ll adjust when I get your price but please proceed."
click at [484, 199] on input "Request response" at bounding box center [482, 209] width 20 height 20
checkbox input "true"
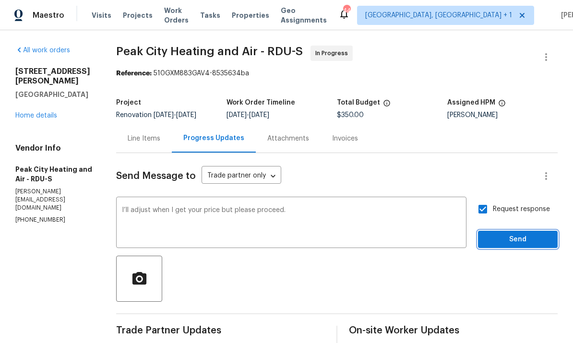
click at [519, 234] on span "Send" at bounding box center [517, 240] width 64 height 12
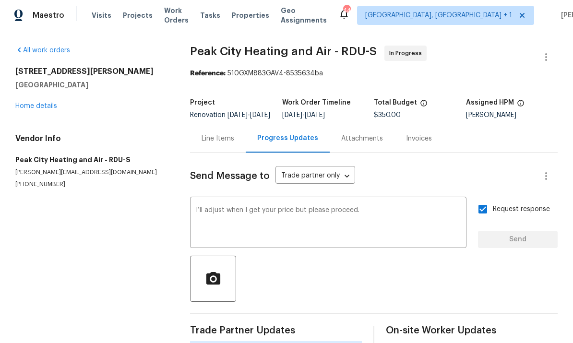
scroll to position [23, 0]
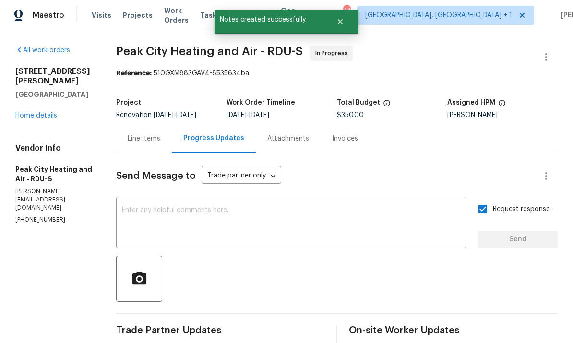
click at [50, 112] on link "Home details" at bounding box center [36, 115] width 42 height 7
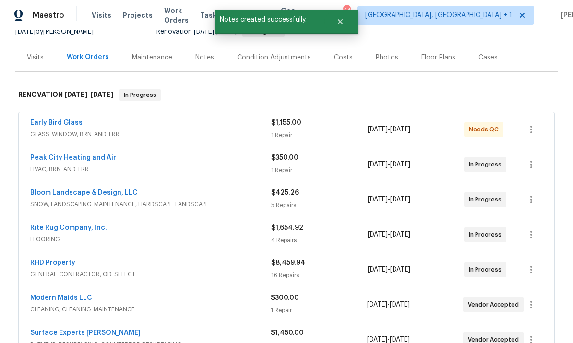
scroll to position [133, 0]
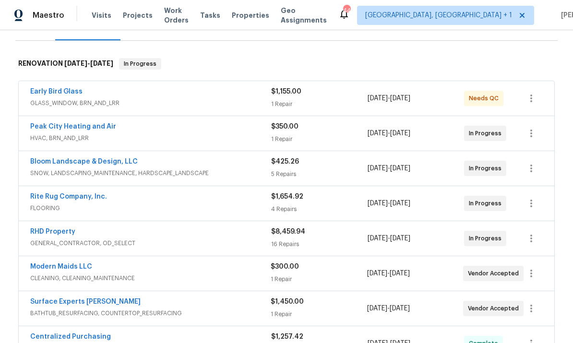
click at [61, 228] on link "RHD Property" at bounding box center [52, 231] width 45 height 7
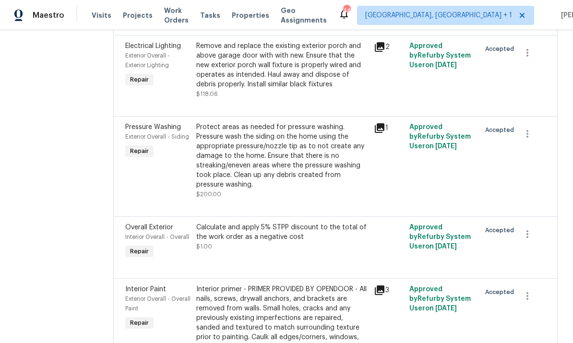
scroll to position [746, 0]
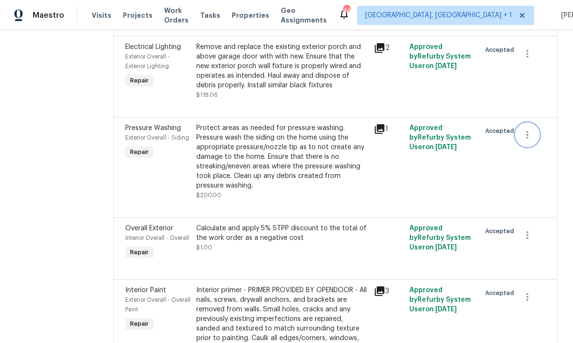
click at [527, 138] on icon "button" at bounding box center [527, 135] width 12 height 12
click at [524, 83] on div at bounding box center [286, 171] width 573 height 343
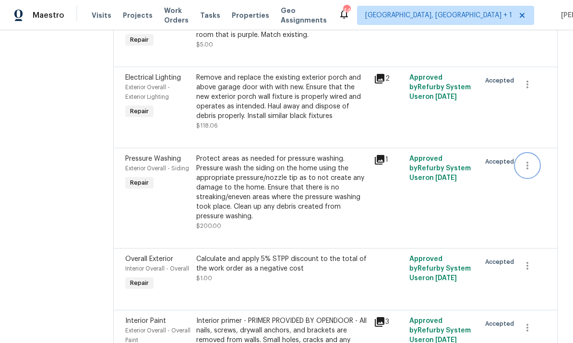
scroll to position [715, 0]
click at [384, 79] on icon at bounding box center [380, 79] width 10 height 10
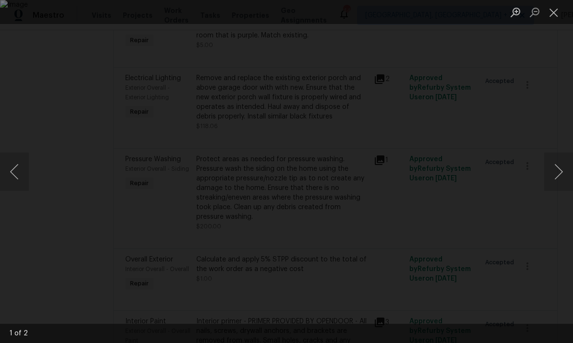
click at [565, 164] on button "Next image" at bounding box center [558, 172] width 29 height 38
click at [568, 77] on div "Lightbox" at bounding box center [286, 171] width 573 height 343
